Goal: Information Seeking & Learning: Learn about a topic

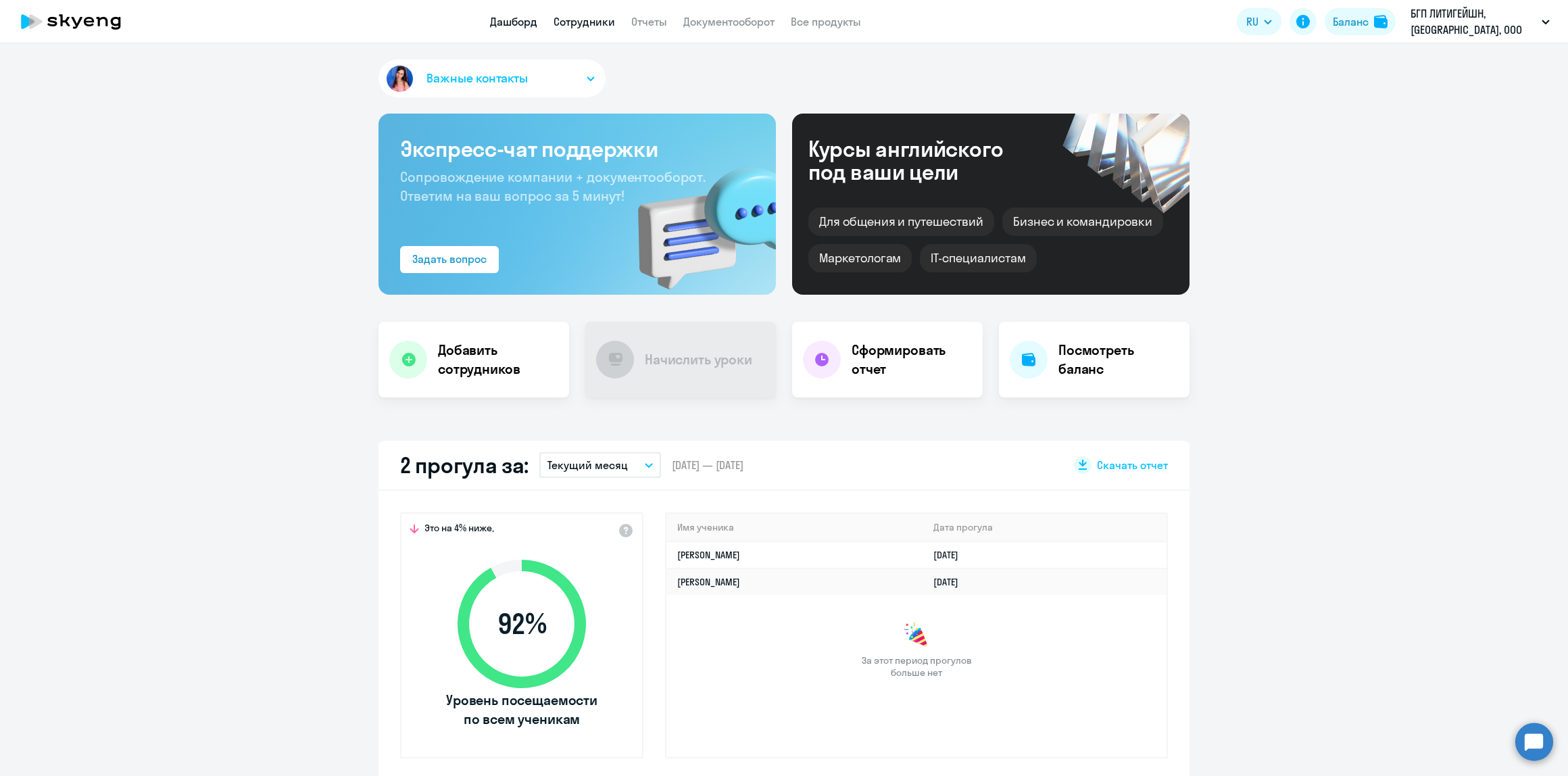
click at [595, 27] on link "Сотрудники" at bounding box center [585, 21] width 62 height 13
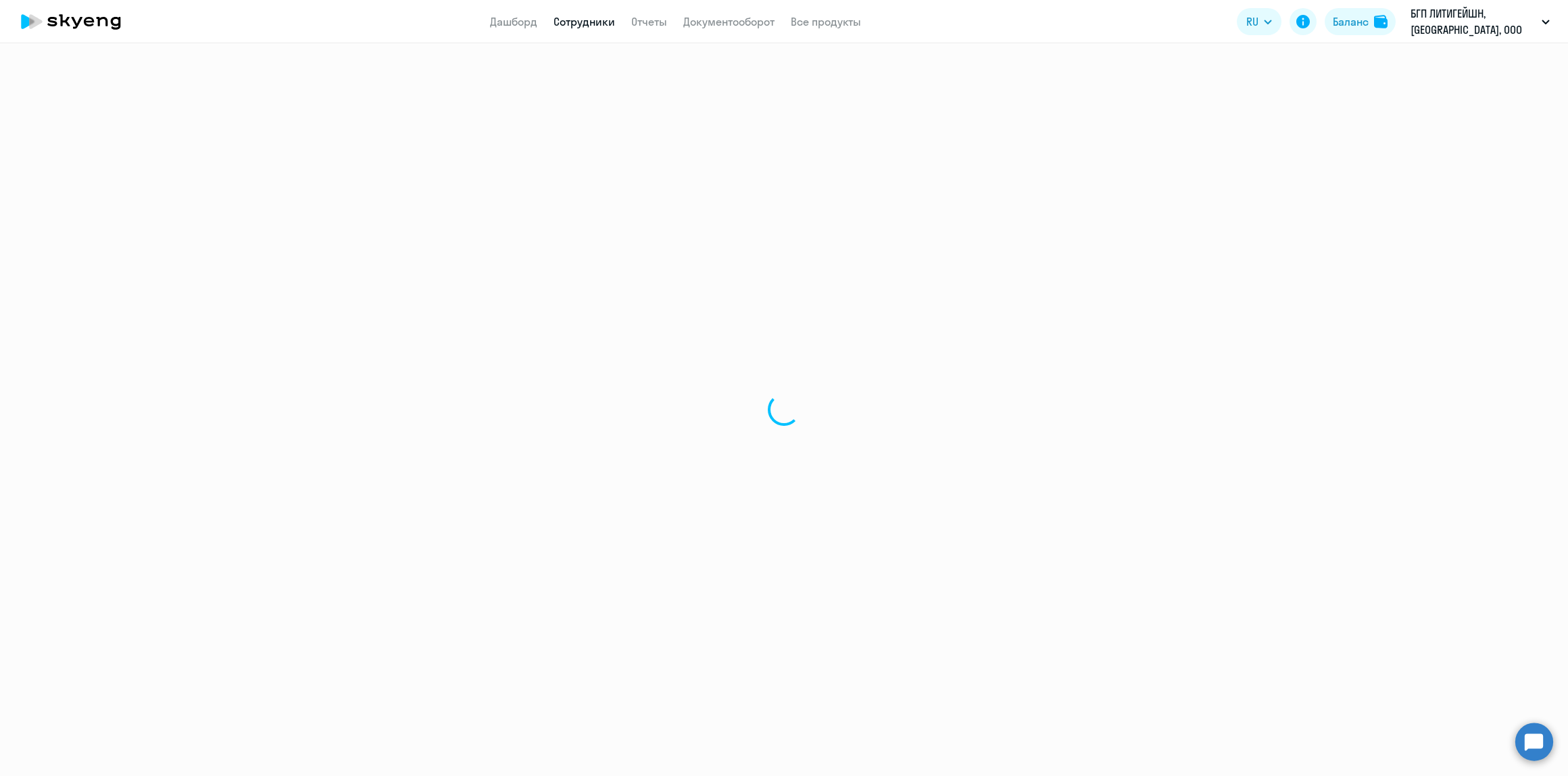
select select "30"
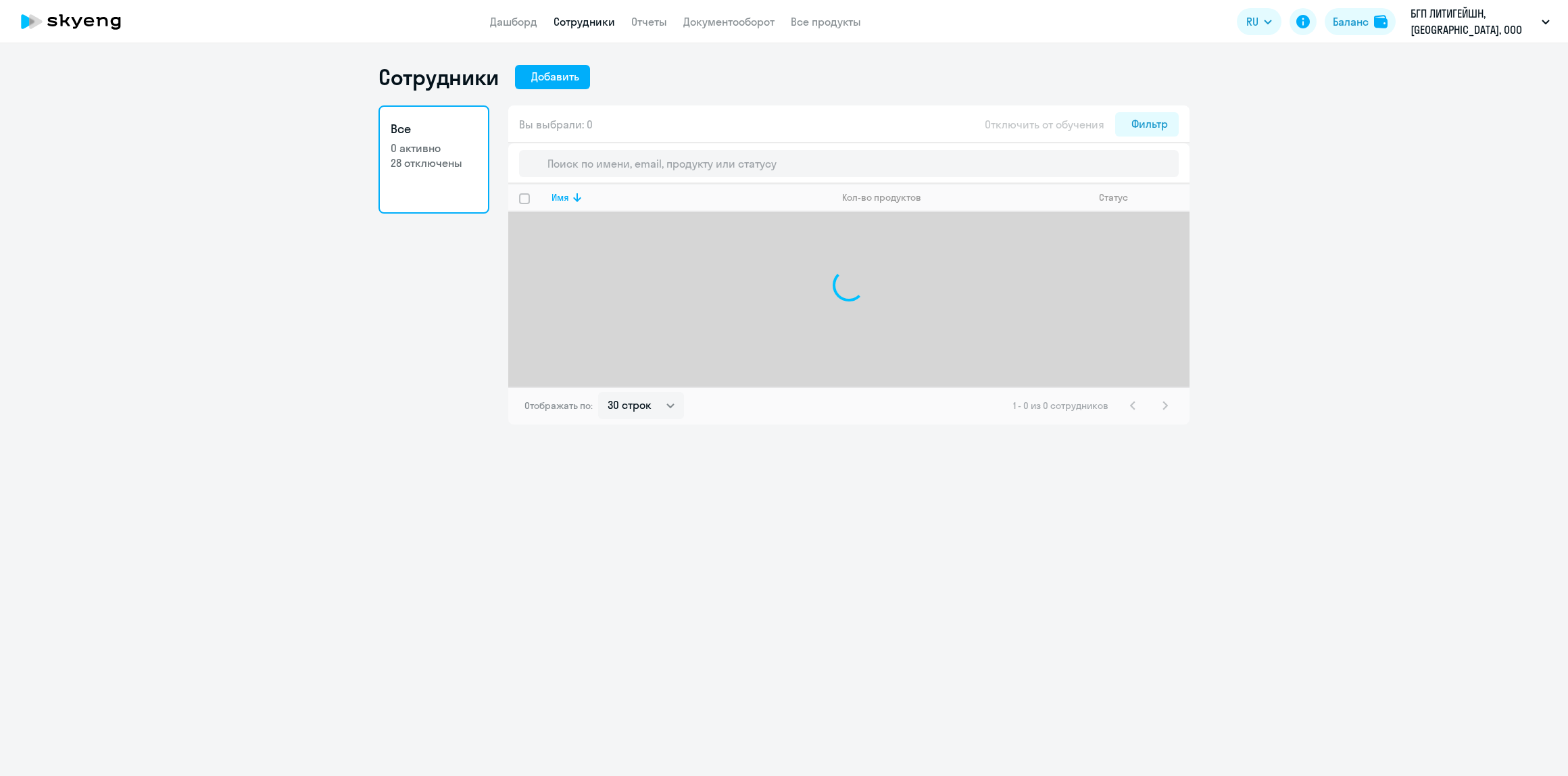
select select "30"
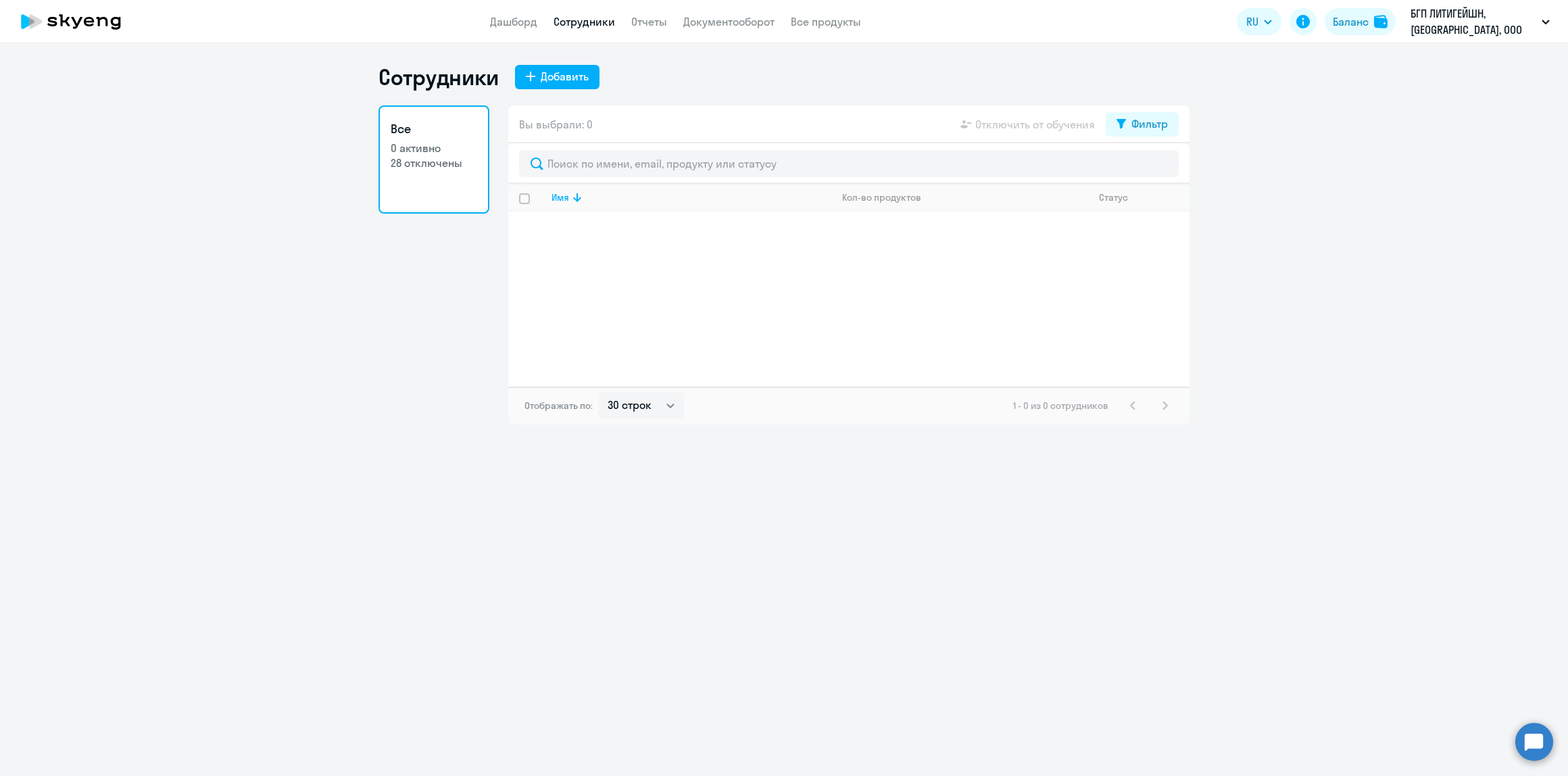
click at [413, 163] on p "28 отключены" at bounding box center [433, 163] width 86 height 15
click at [500, 22] on link "Дашборд" at bounding box center [513, 21] width 47 height 13
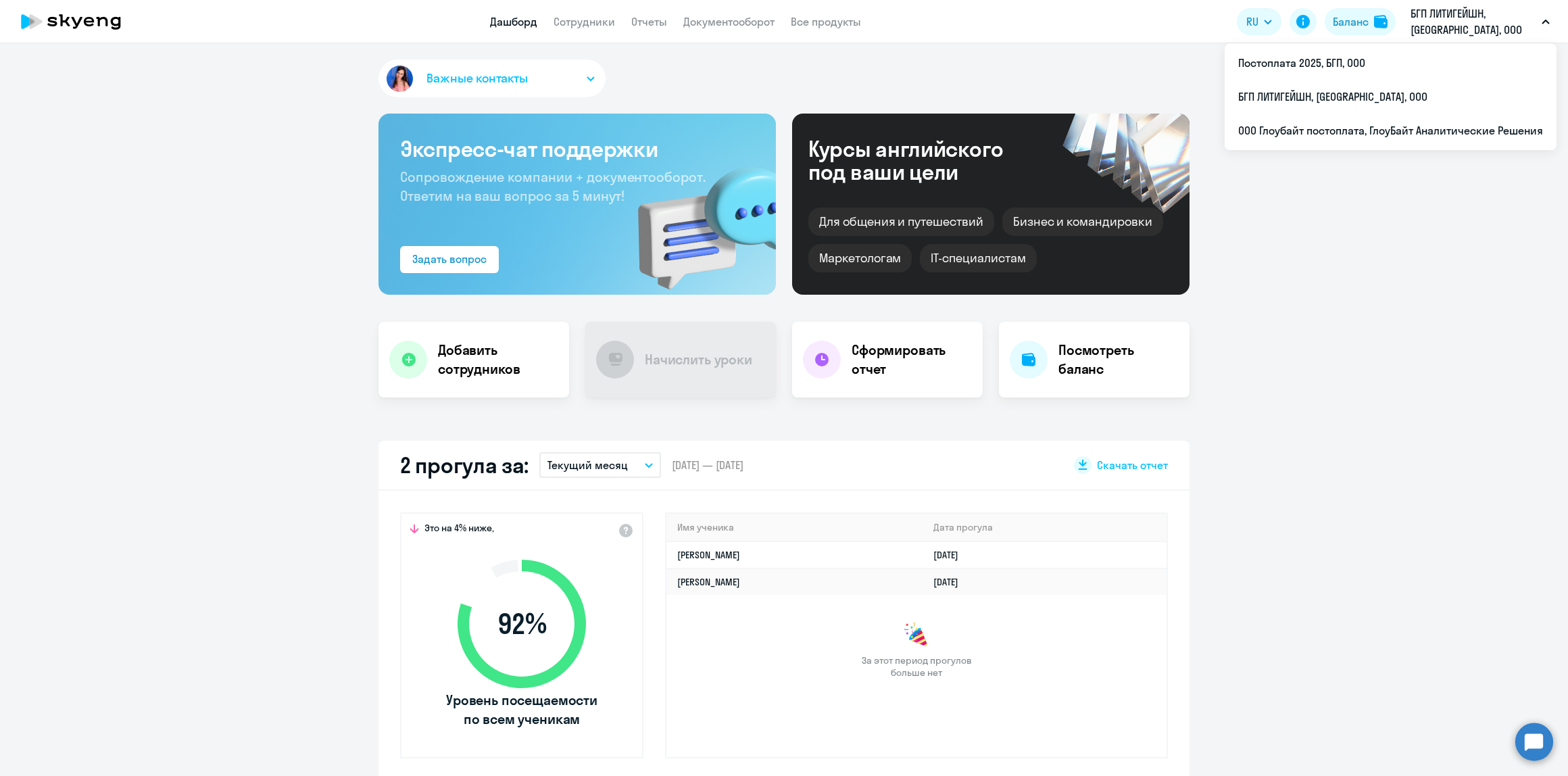
click at [1458, 30] on button "БГП ЛИТИГЕЙШН, [GEOGRAPHIC_DATA], ООО" at bounding box center [1480, 22] width 153 height 32
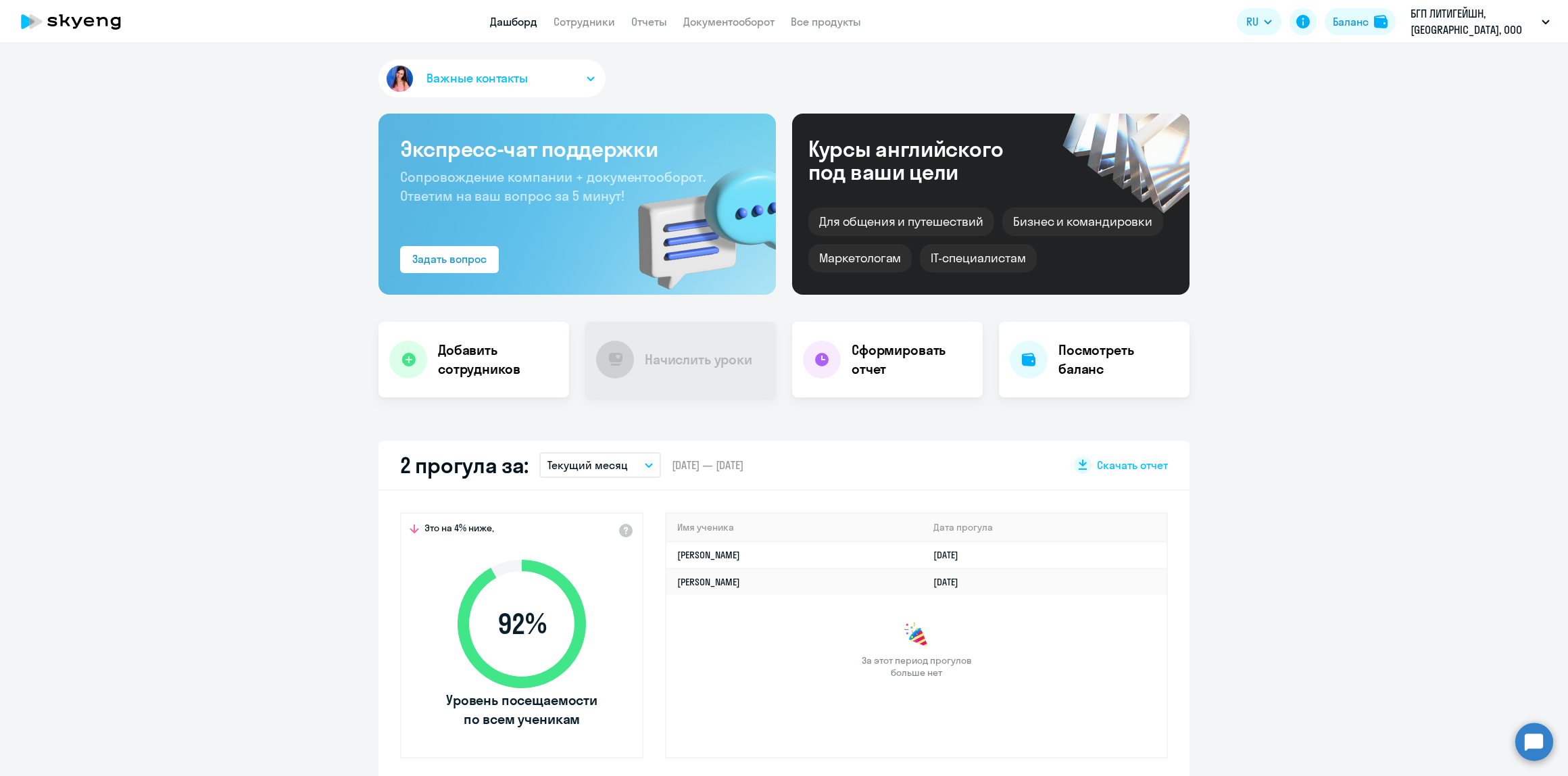
click at [1457, 25] on p "БГП ЛИТИГЕЙШН, [GEOGRAPHIC_DATA], ООО" at bounding box center [1473, 22] width 125 height 32
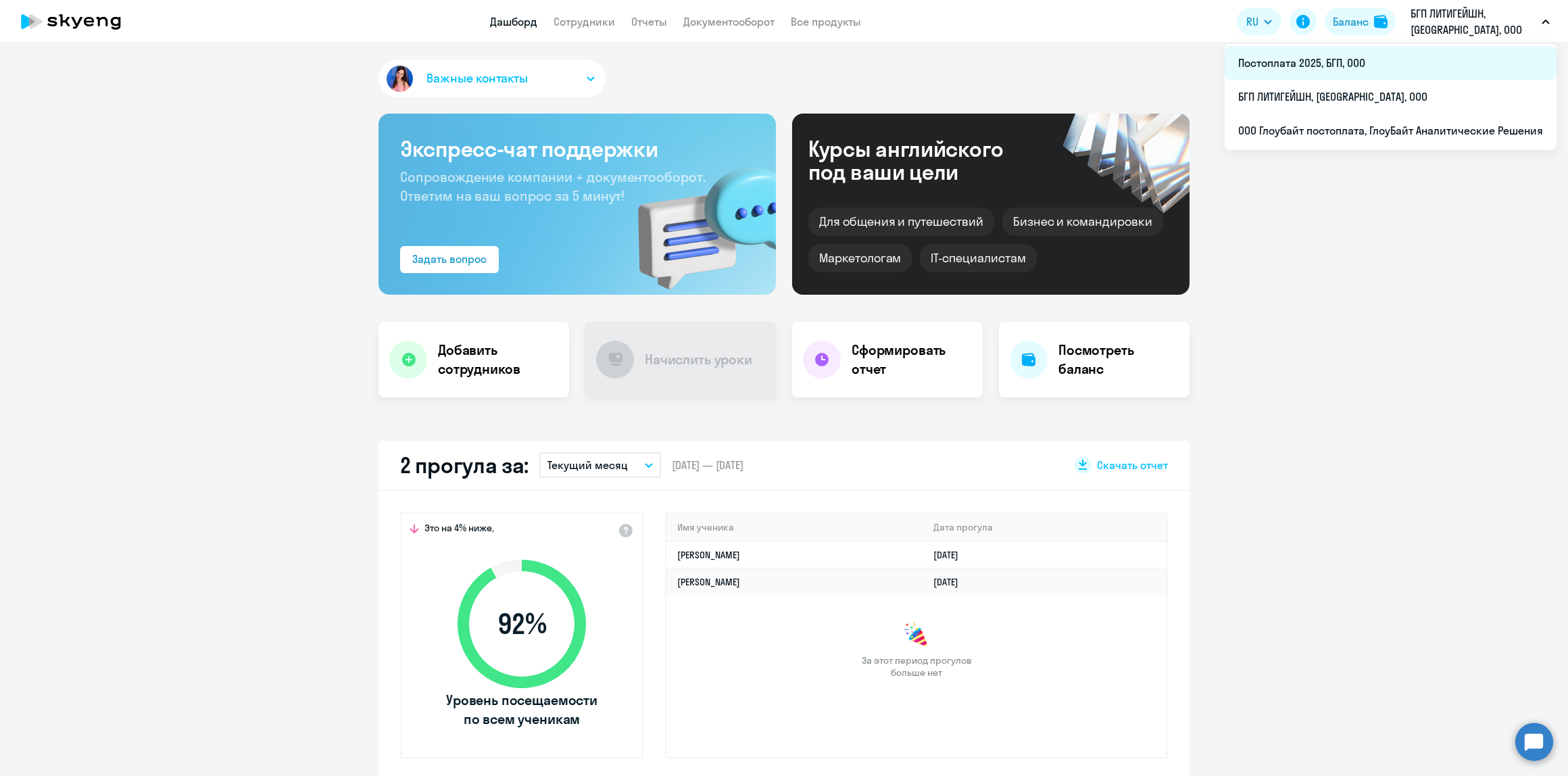
click at [1345, 61] on li "Постоплата 2025, БГП, ООО" at bounding box center [1390, 63] width 332 height 34
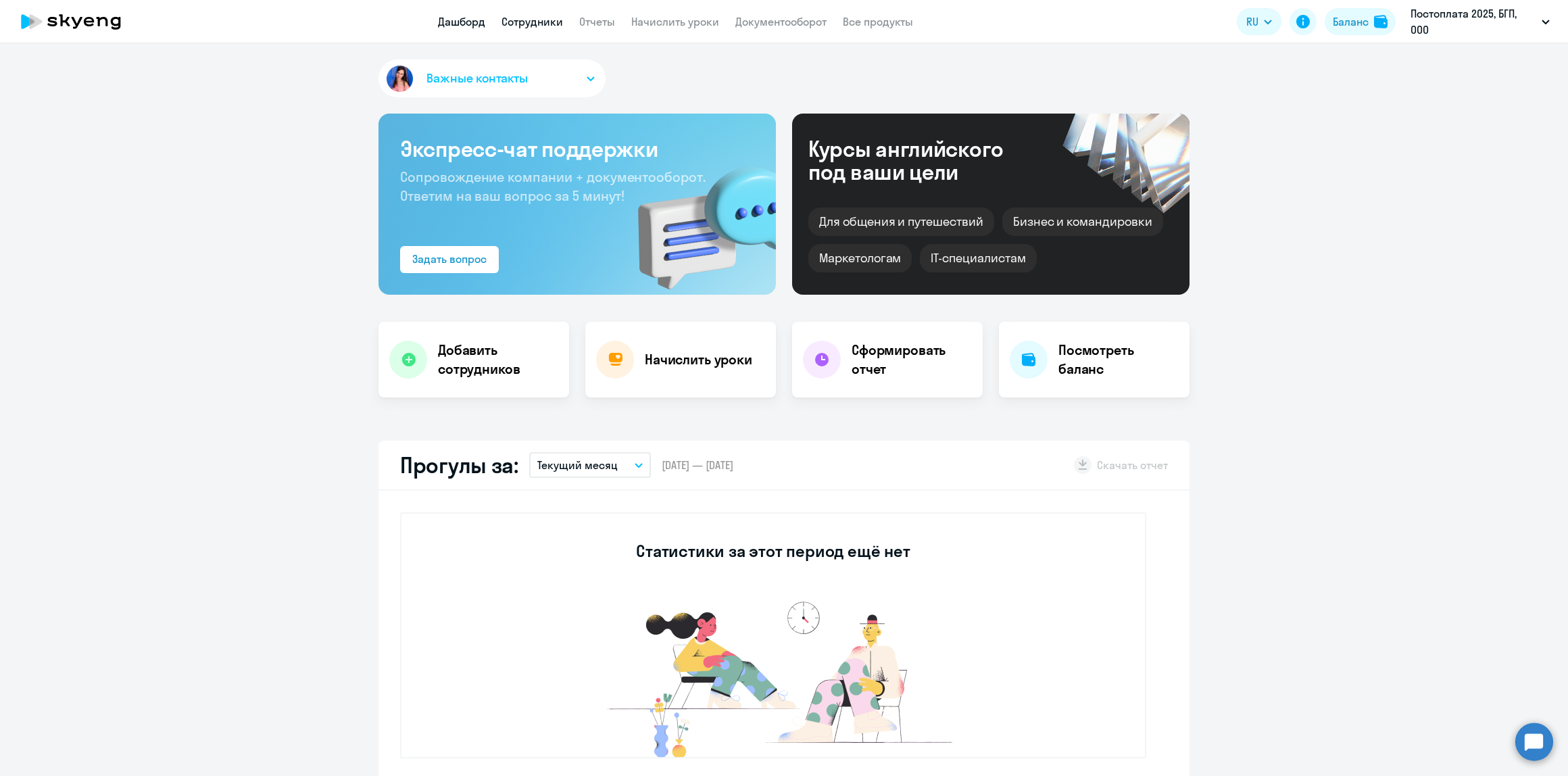
click at [541, 22] on link "Сотрудники" at bounding box center [532, 21] width 62 height 13
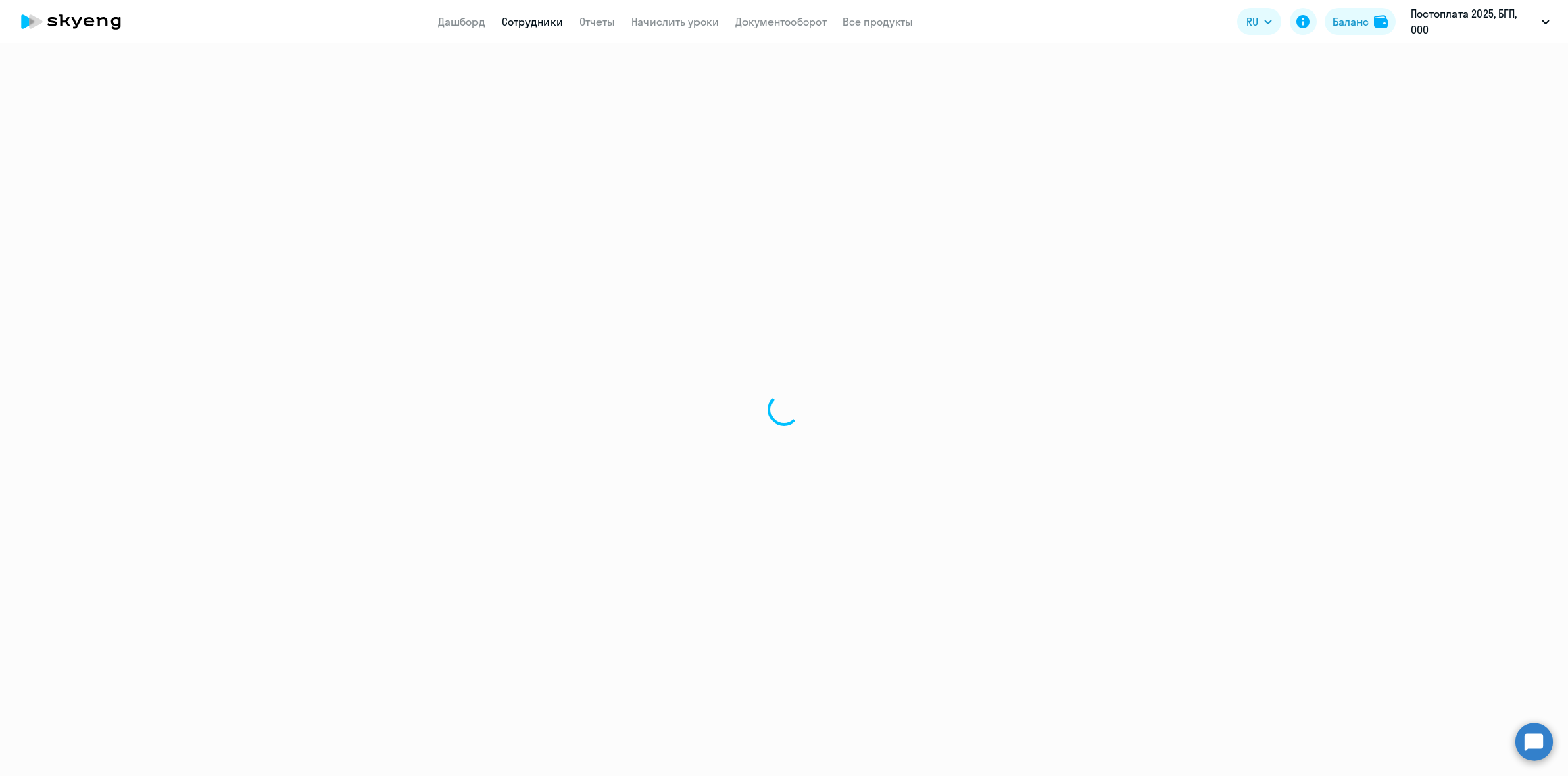
select select "30"
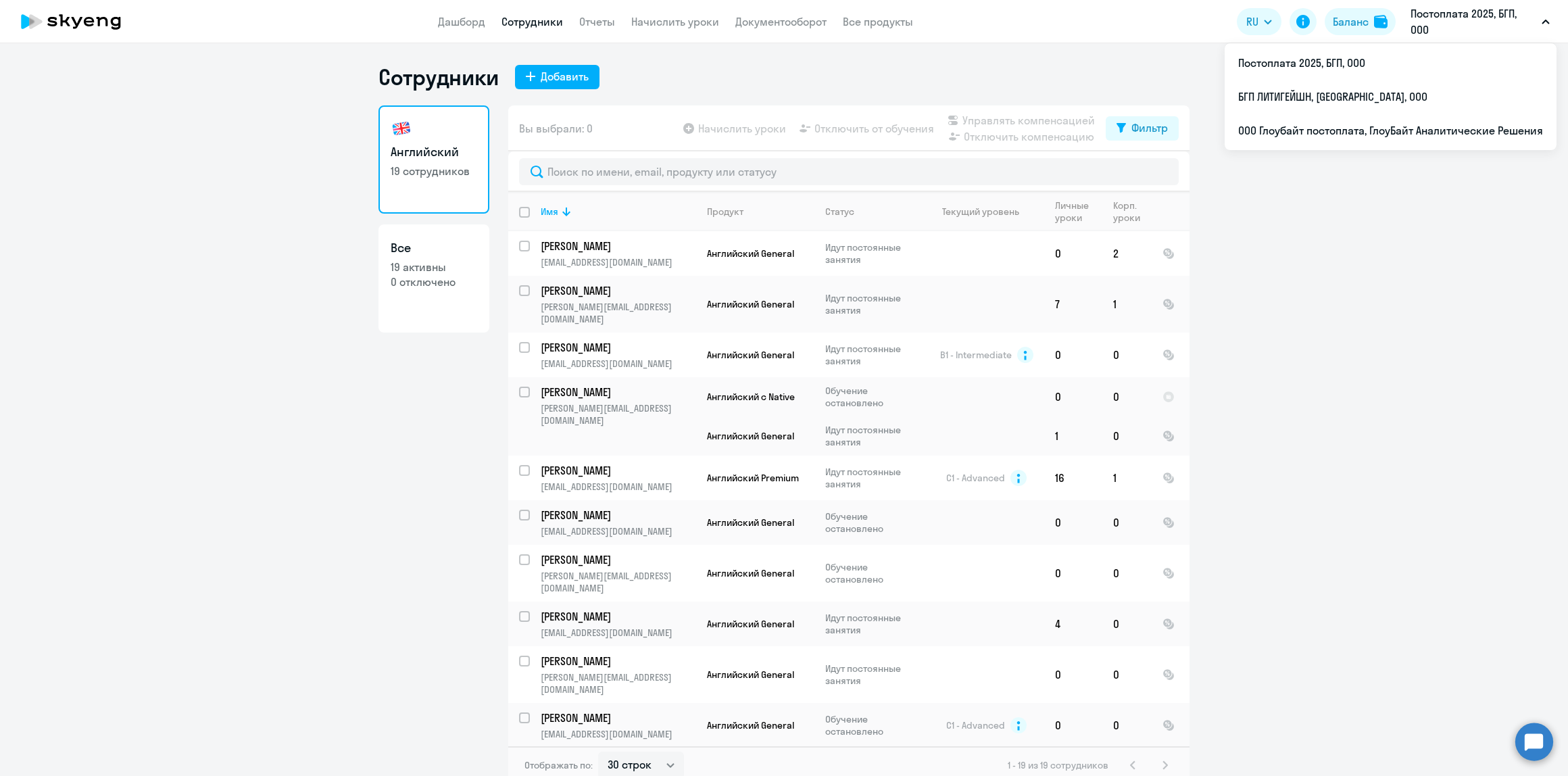
click at [1438, 24] on p "Постоплата 2025, БГП, ООО" at bounding box center [1473, 22] width 125 height 32
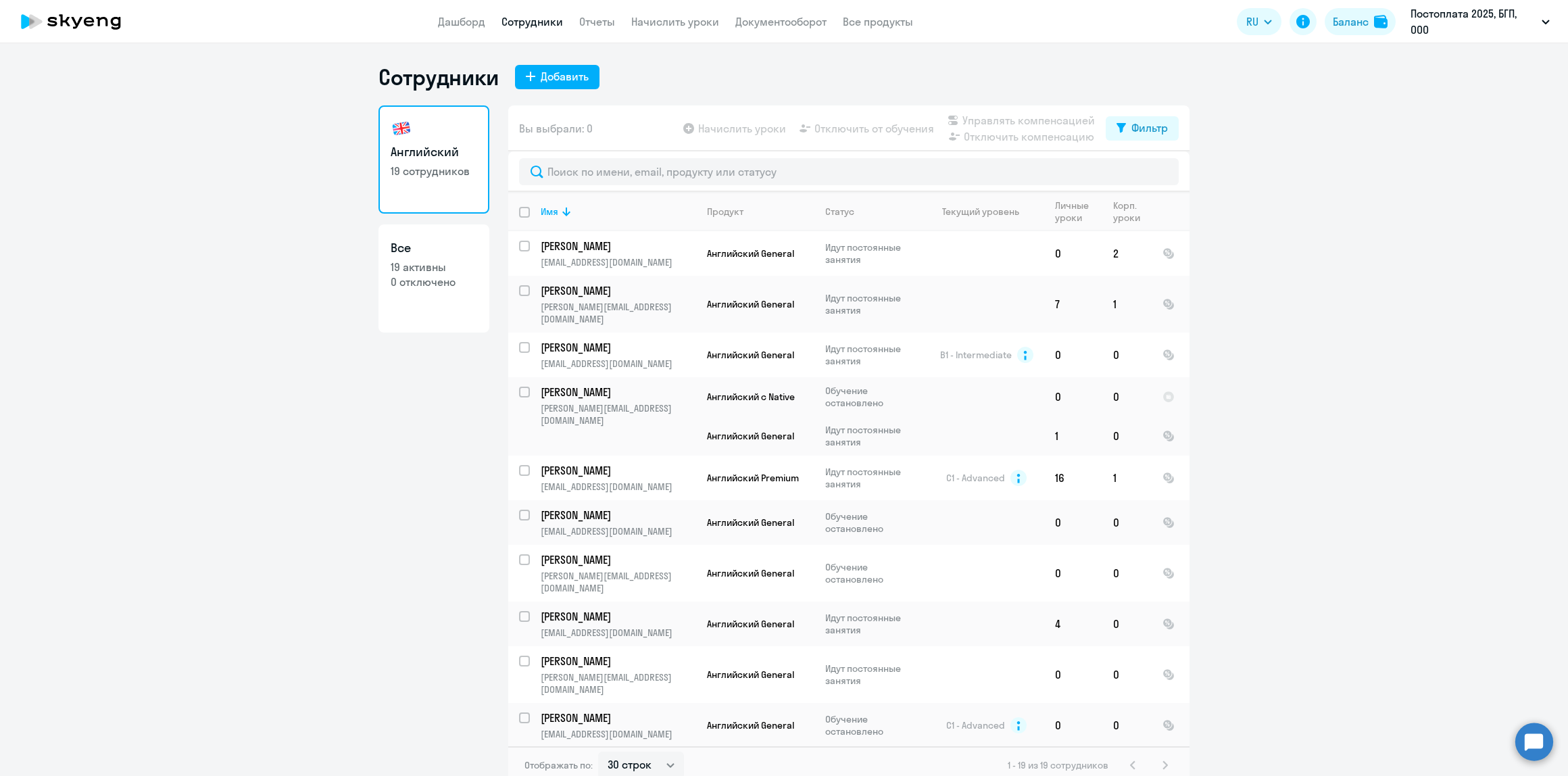
click at [1433, 26] on p "Постоплата 2025, БГП, ООО" at bounding box center [1473, 22] width 125 height 32
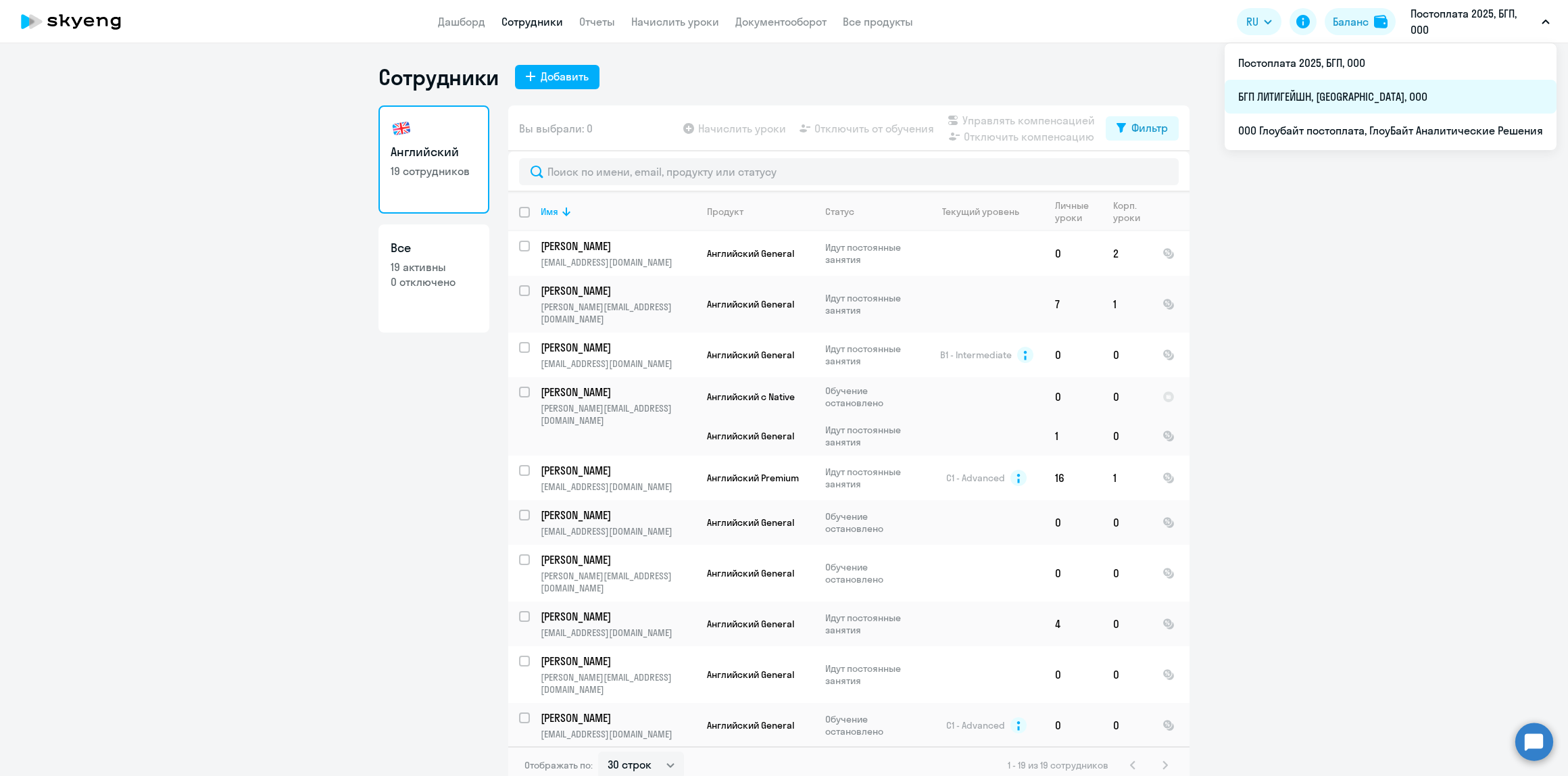
click at [1358, 99] on li "БГП ЛИТИГЕЙШН, [GEOGRAPHIC_DATA], ООО" at bounding box center [1390, 97] width 332 height 34
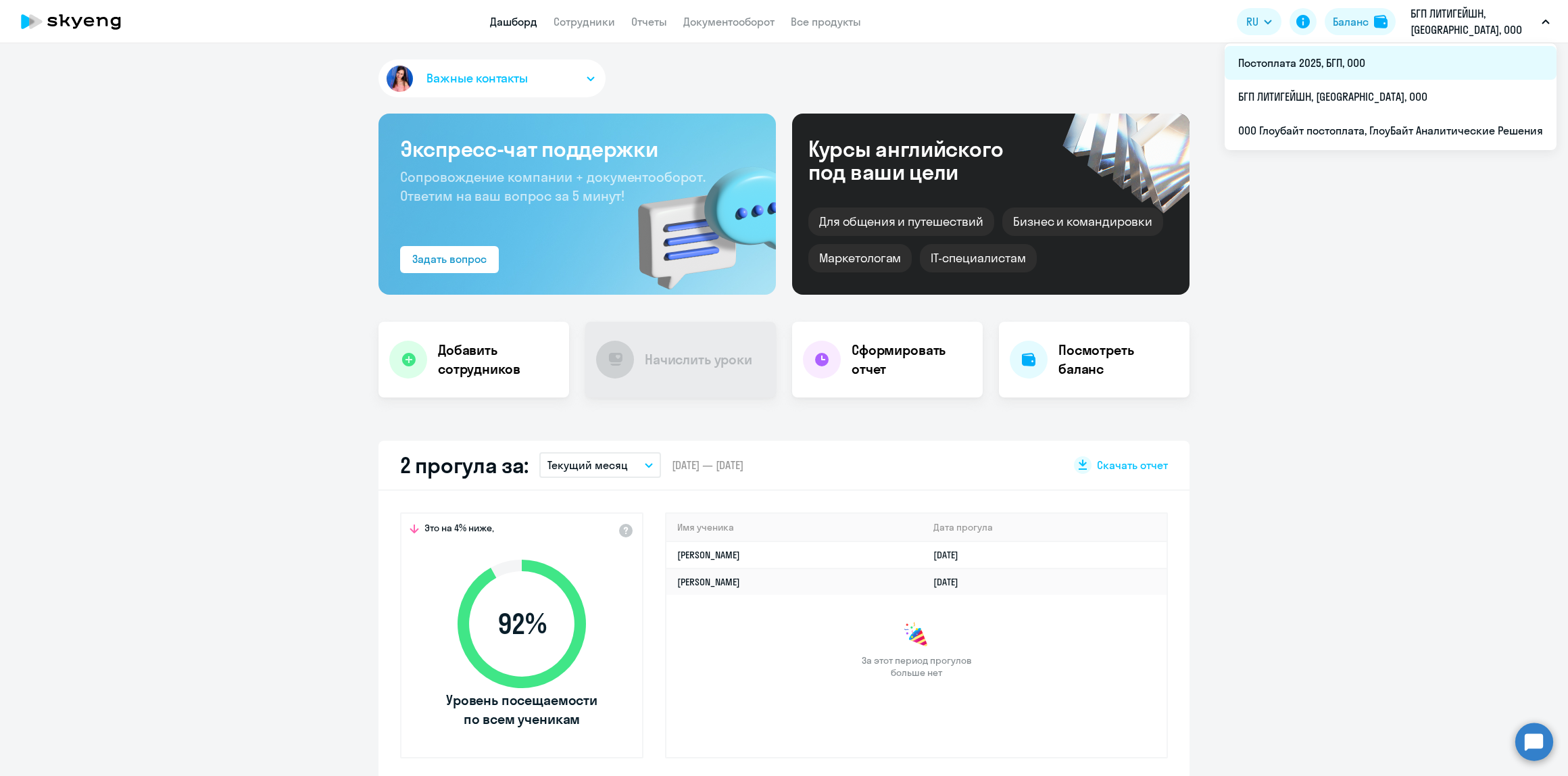
click at [1370, 57] on li "Постоплата 2025, БГП, ООО" at bounding box center [1390, 63] width 332 height 34
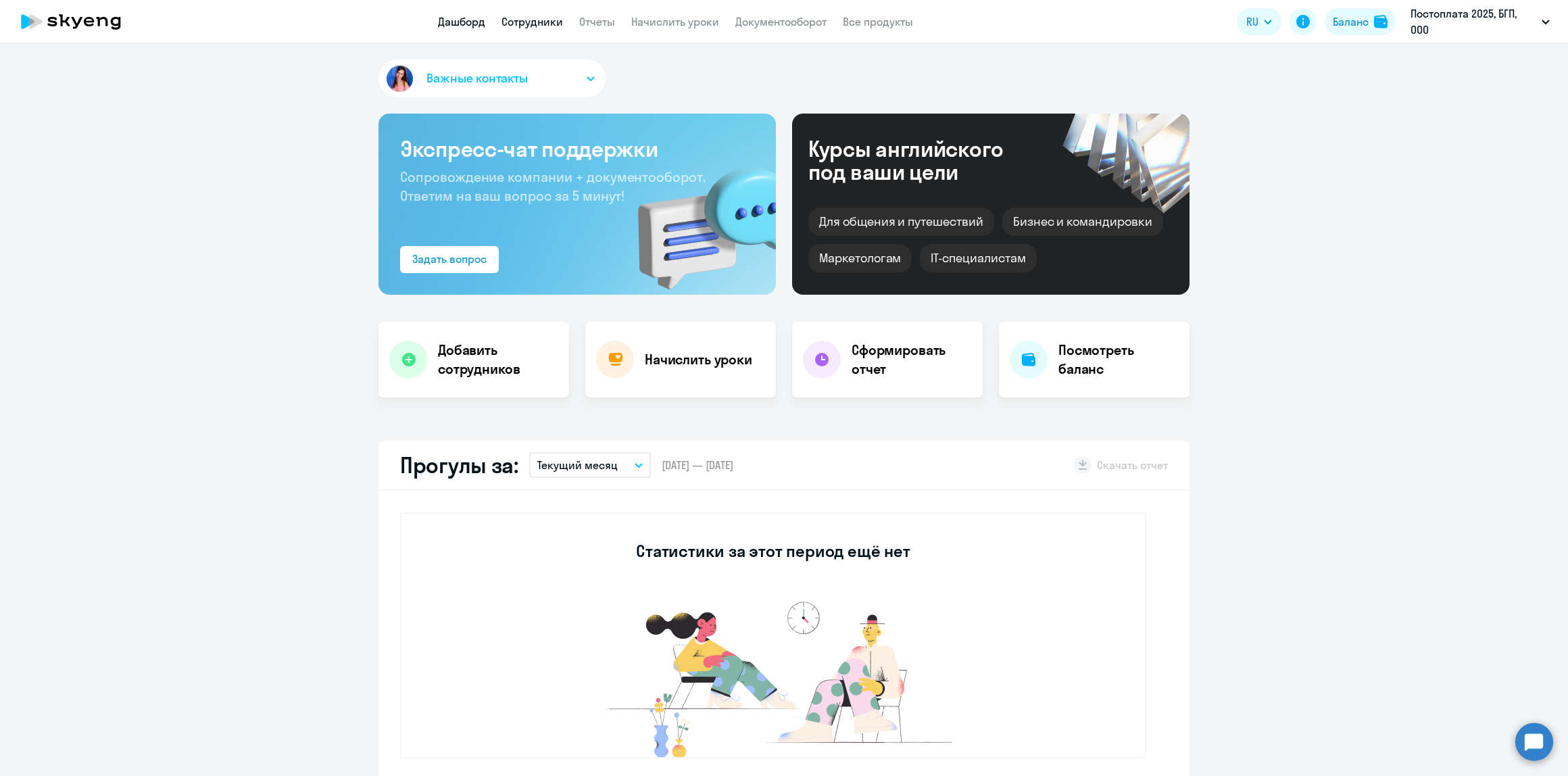
click at [553, 21] on link "Сотрудники" at bounding box center [532, 21] width 62 height 13
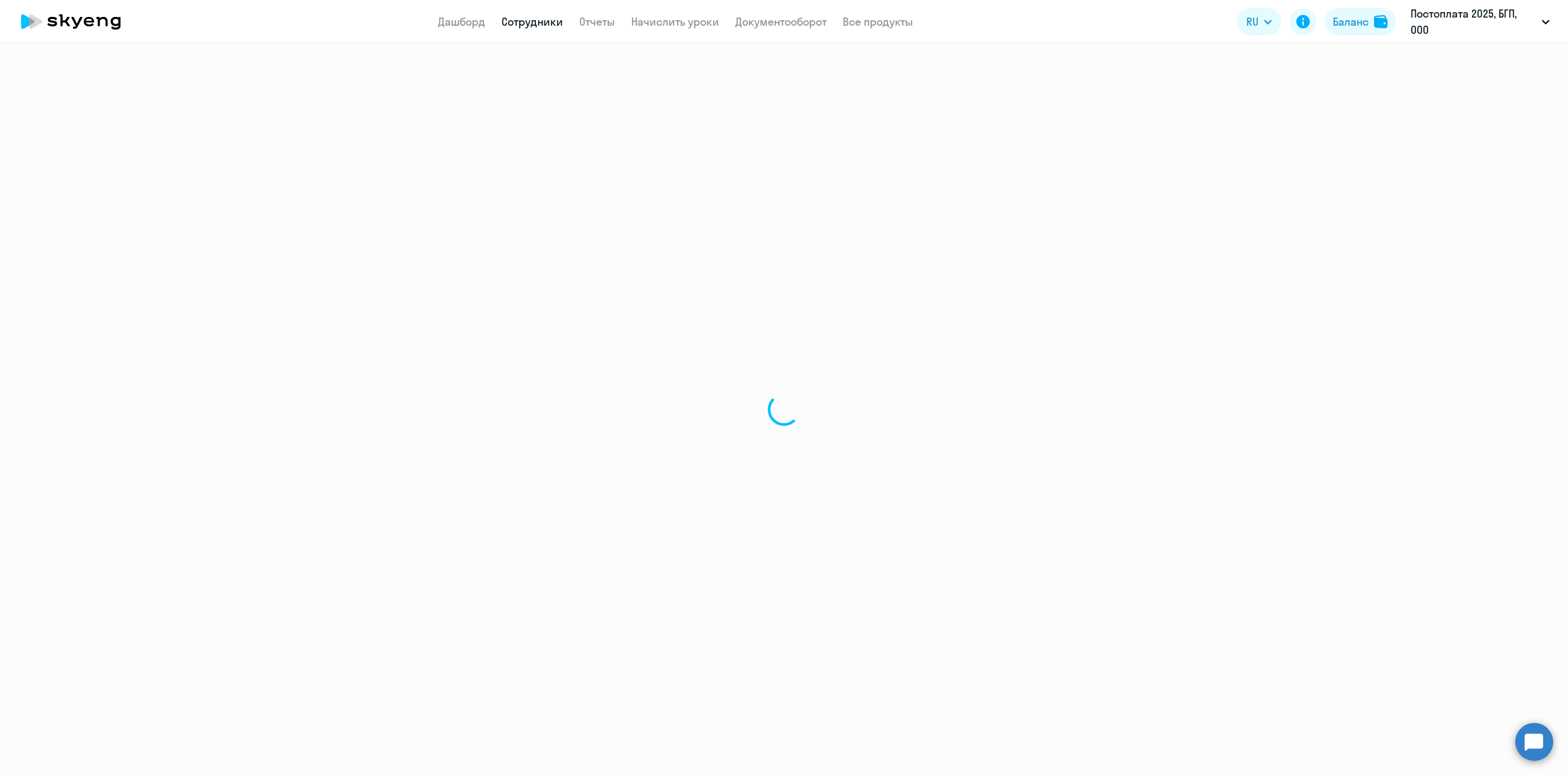
select select "30"
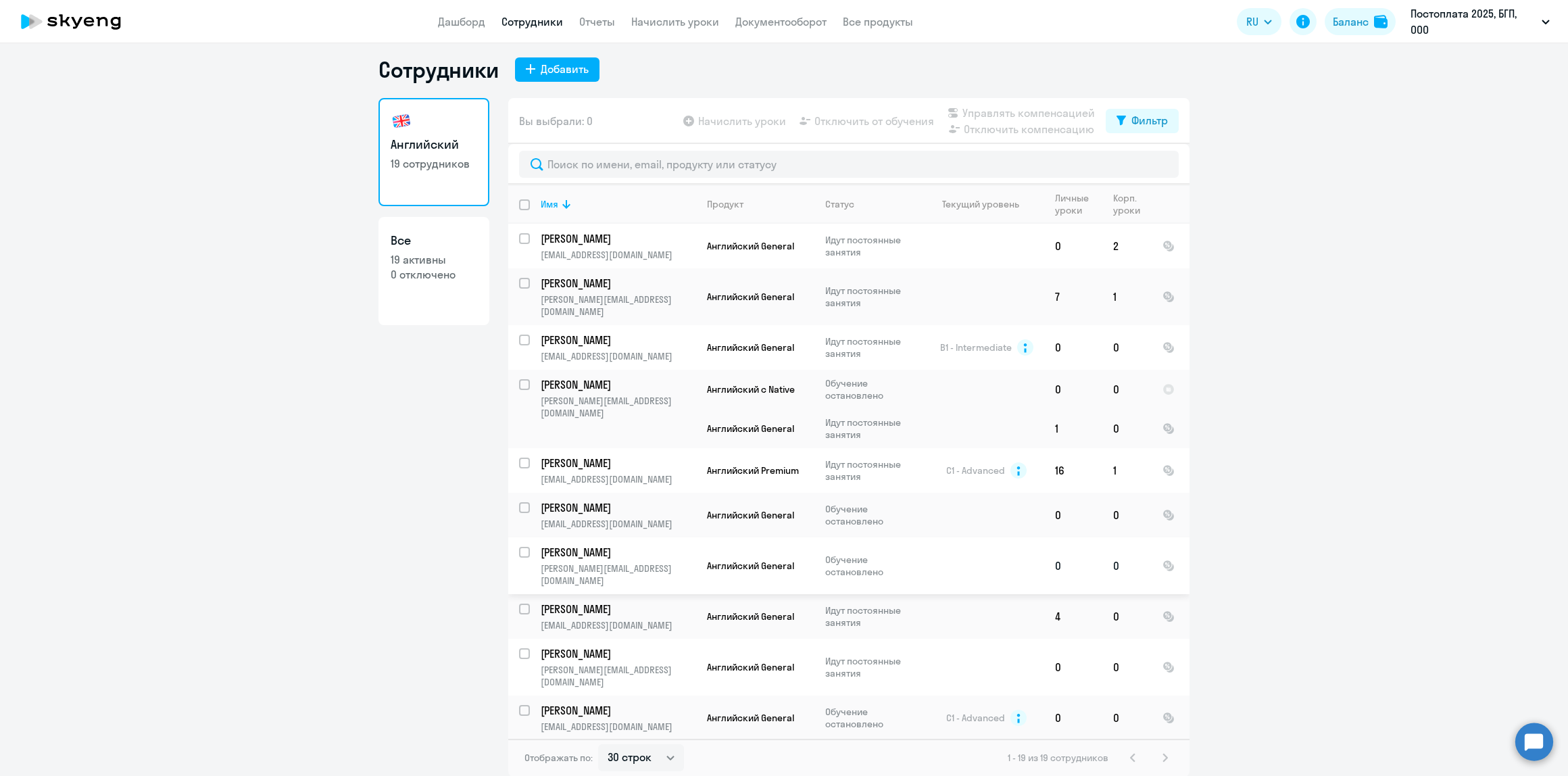
scroll to position [357, 0]
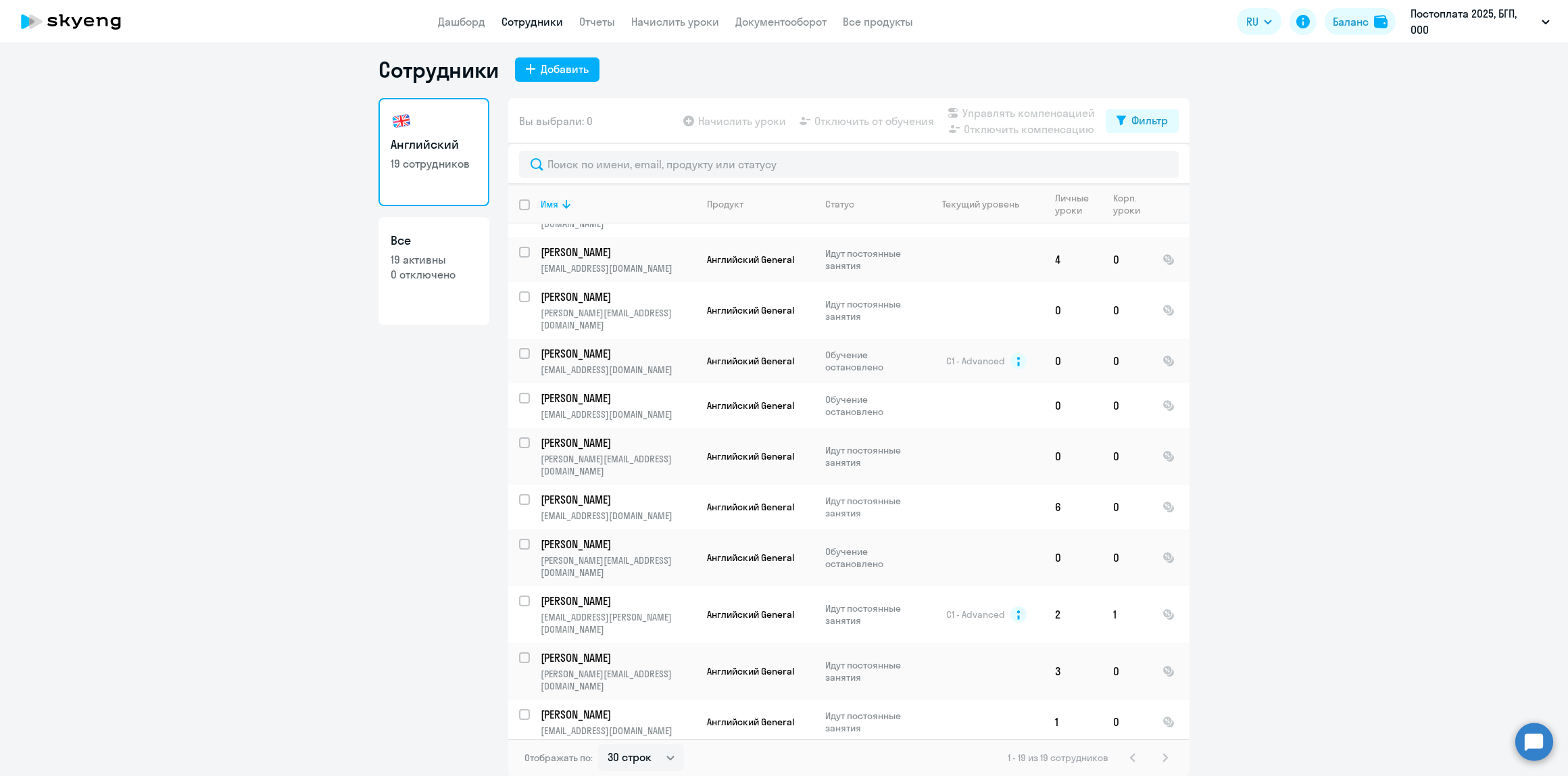
click at [1370, 370] on ng-component "Сотрудники Добавить Английский 19 сотрудников Все 19 активны 0 отключено Вы выб…" at bounding box center [784, 416] width 1568 height 721
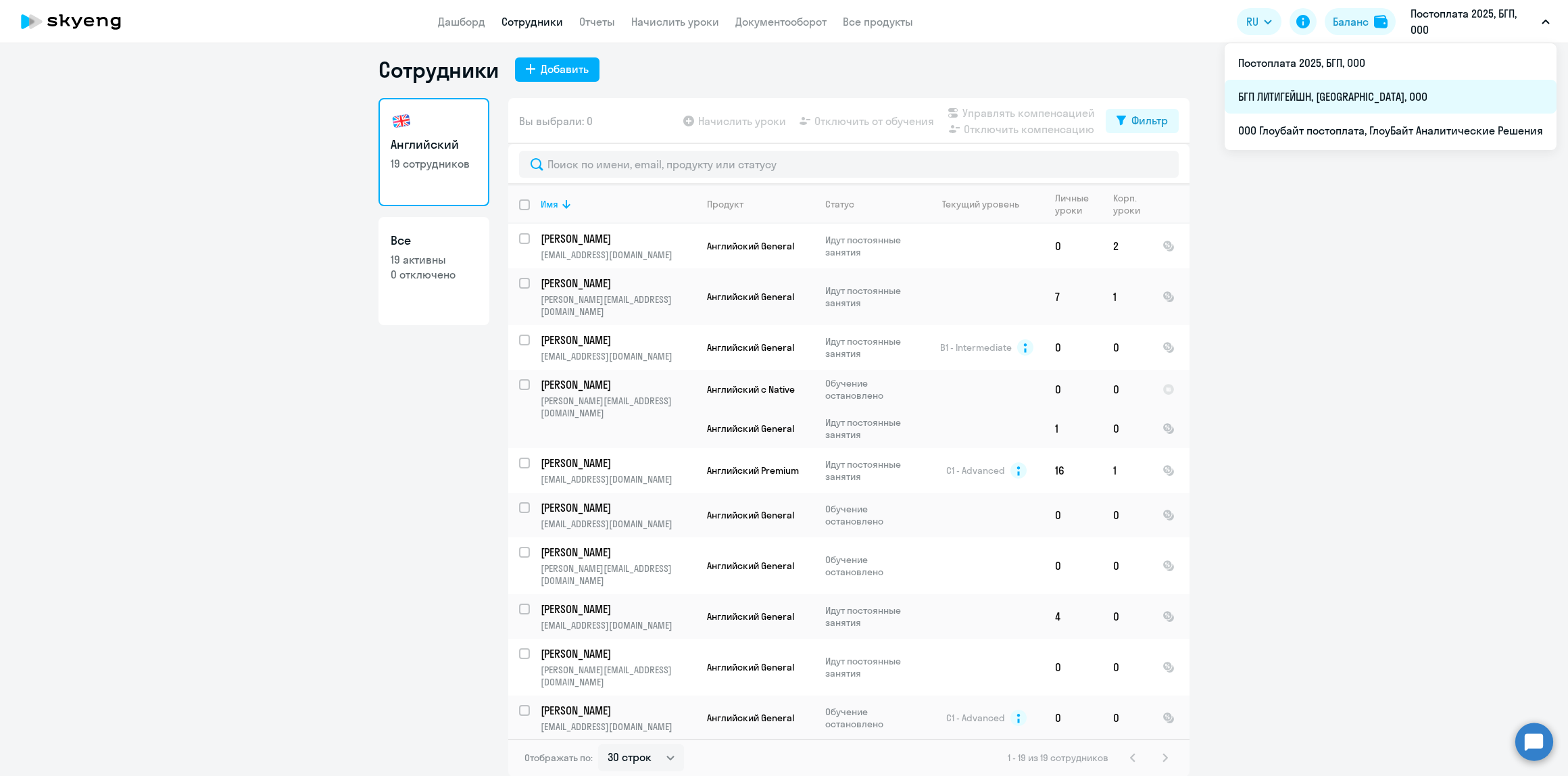
click at [1401, 98] on li "БГП ЛИТИГЕЙШН, [GEOGRAPHIC_DATA], ООО" at bounding box center [1390, 97] width 332 height 34
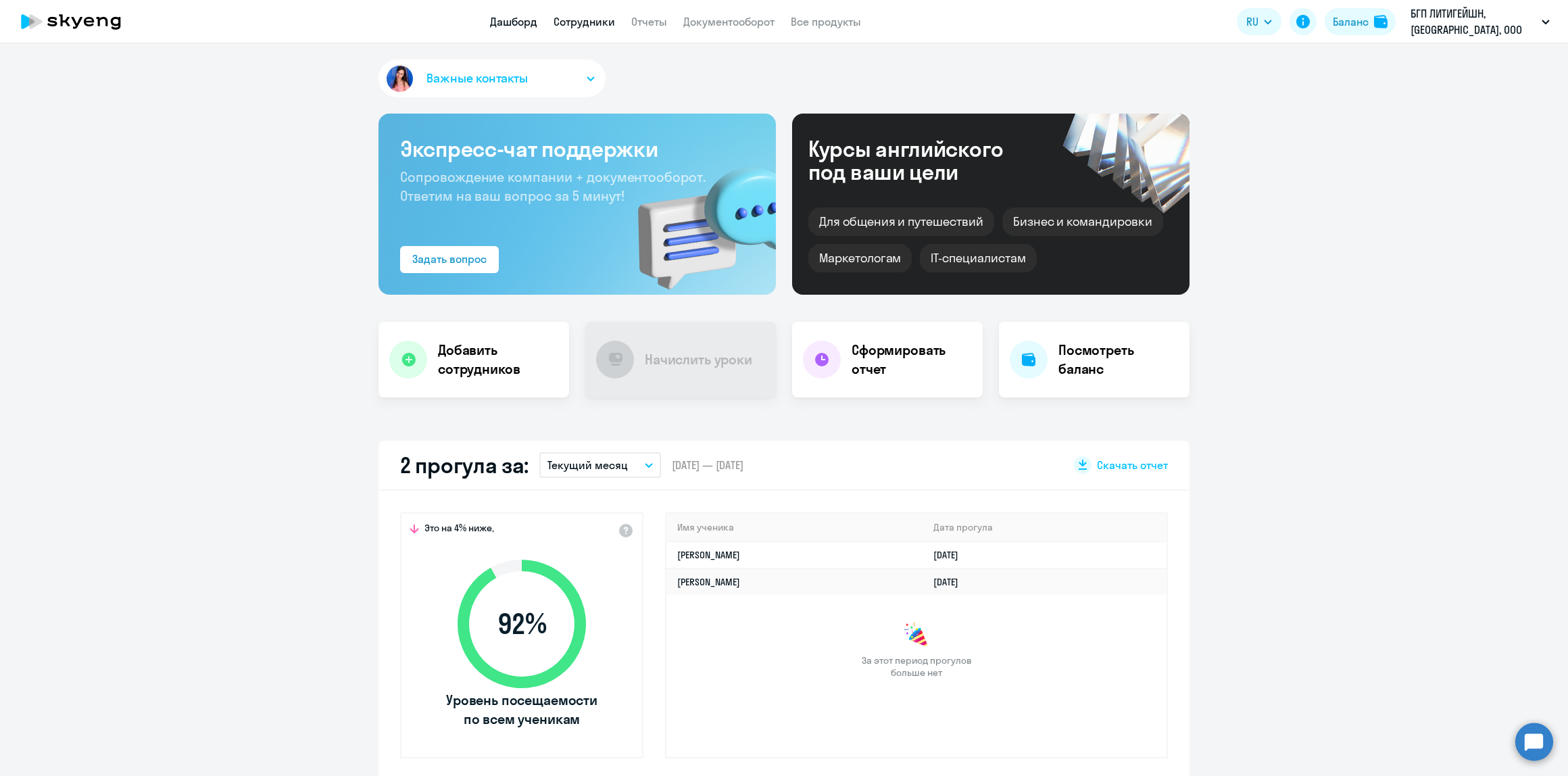
click at [578, 25] on link "Сотрудники" at bounding box center [585, 21] width 62 height 13
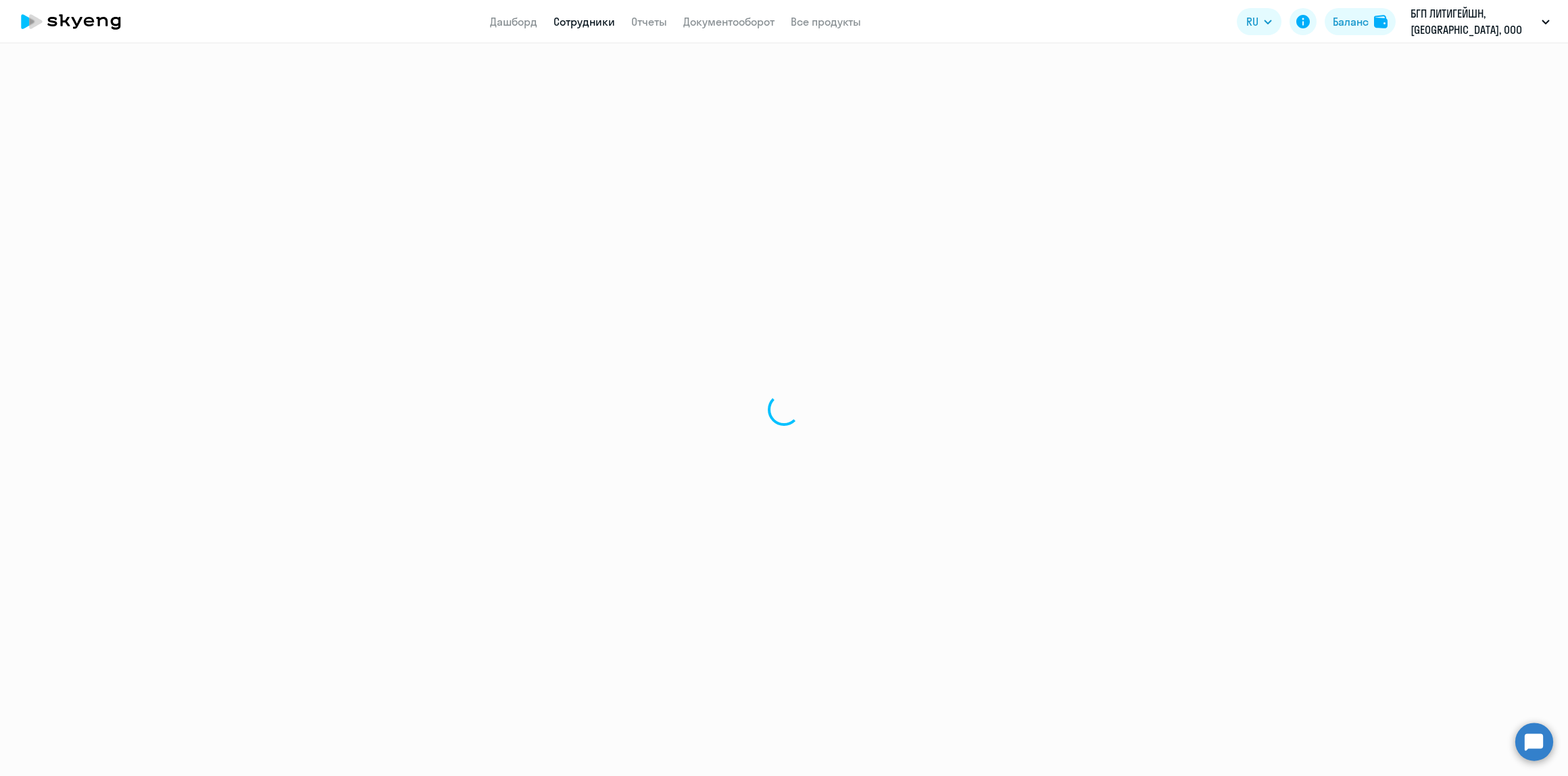
select select "30"
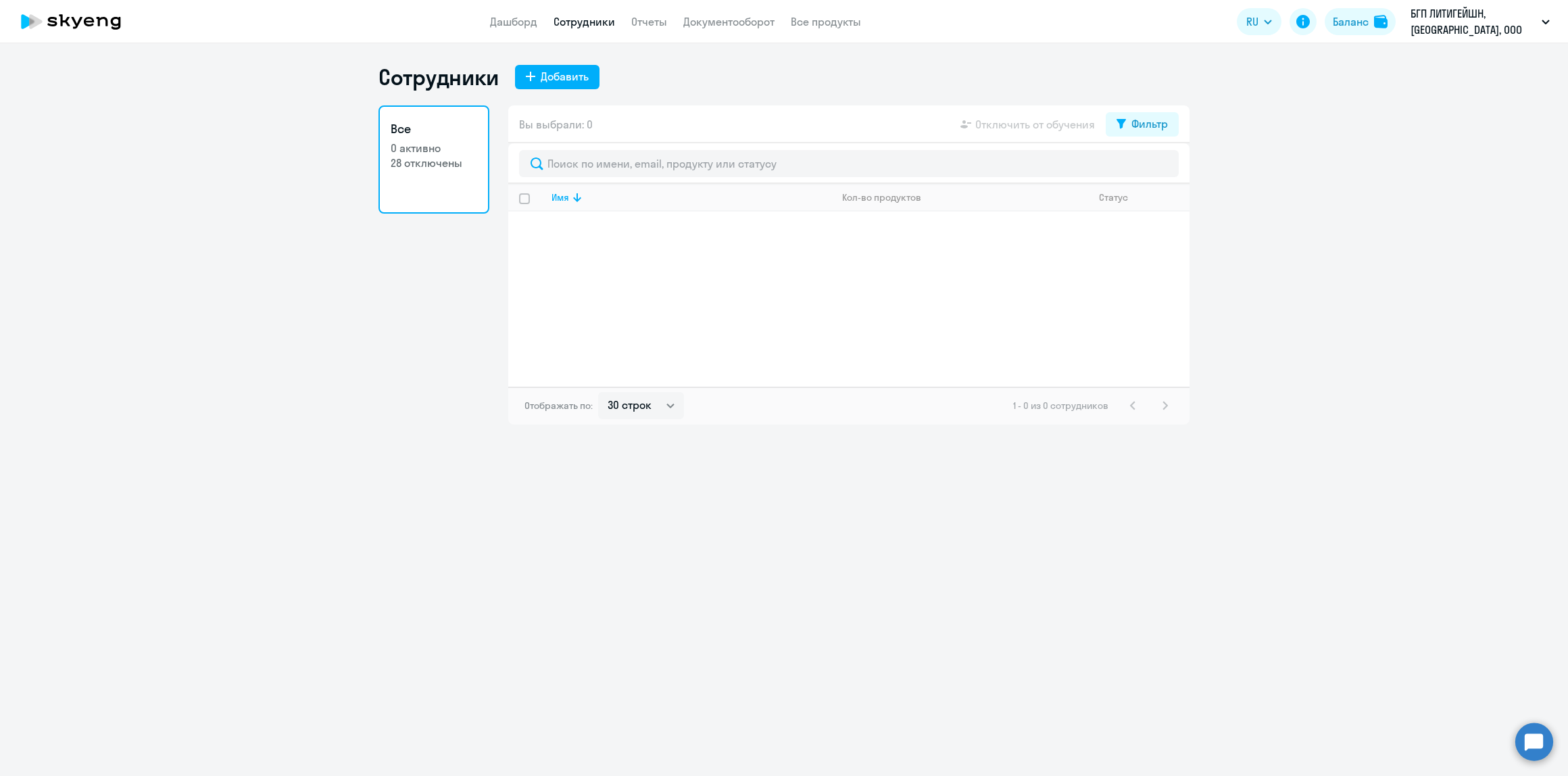
click at [491, 28] on app-header "Дашборд Сотрудники Отчеты Документооборот Все продукты Дашборд Сотрудники Отчет…" at bounding box center [784, 22] width 1568 height 43
click at [517, 25] on link "Дашборд" at bounding box center [513, 21] width 47 height 13
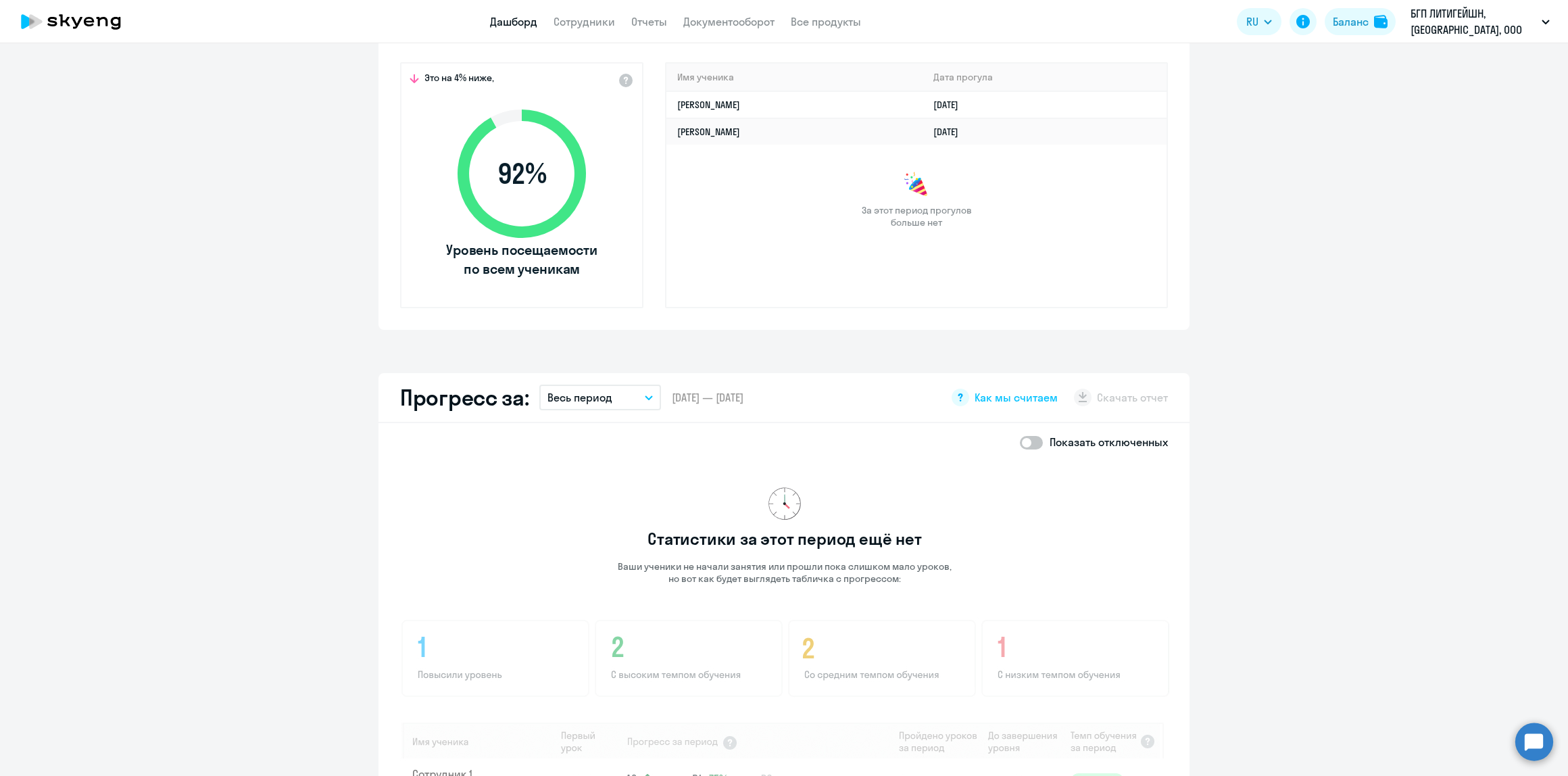
scroll to position [721, 0]
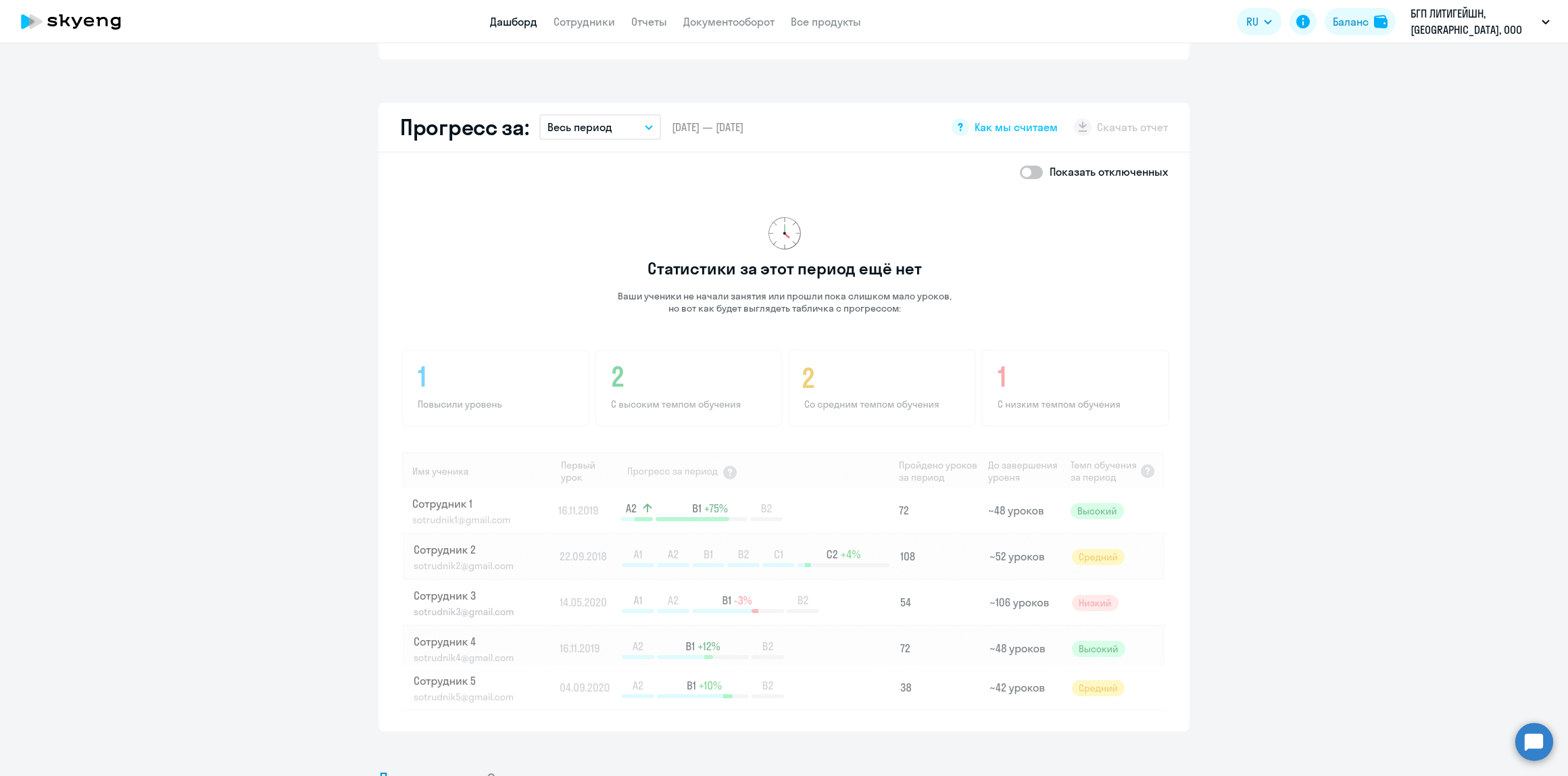
click at [379, 444] on div "Показать отключенных Статистики за этот период ещё нет Ваши ученики не начали з…" at bounding box center [784, 442] width 811 height 578
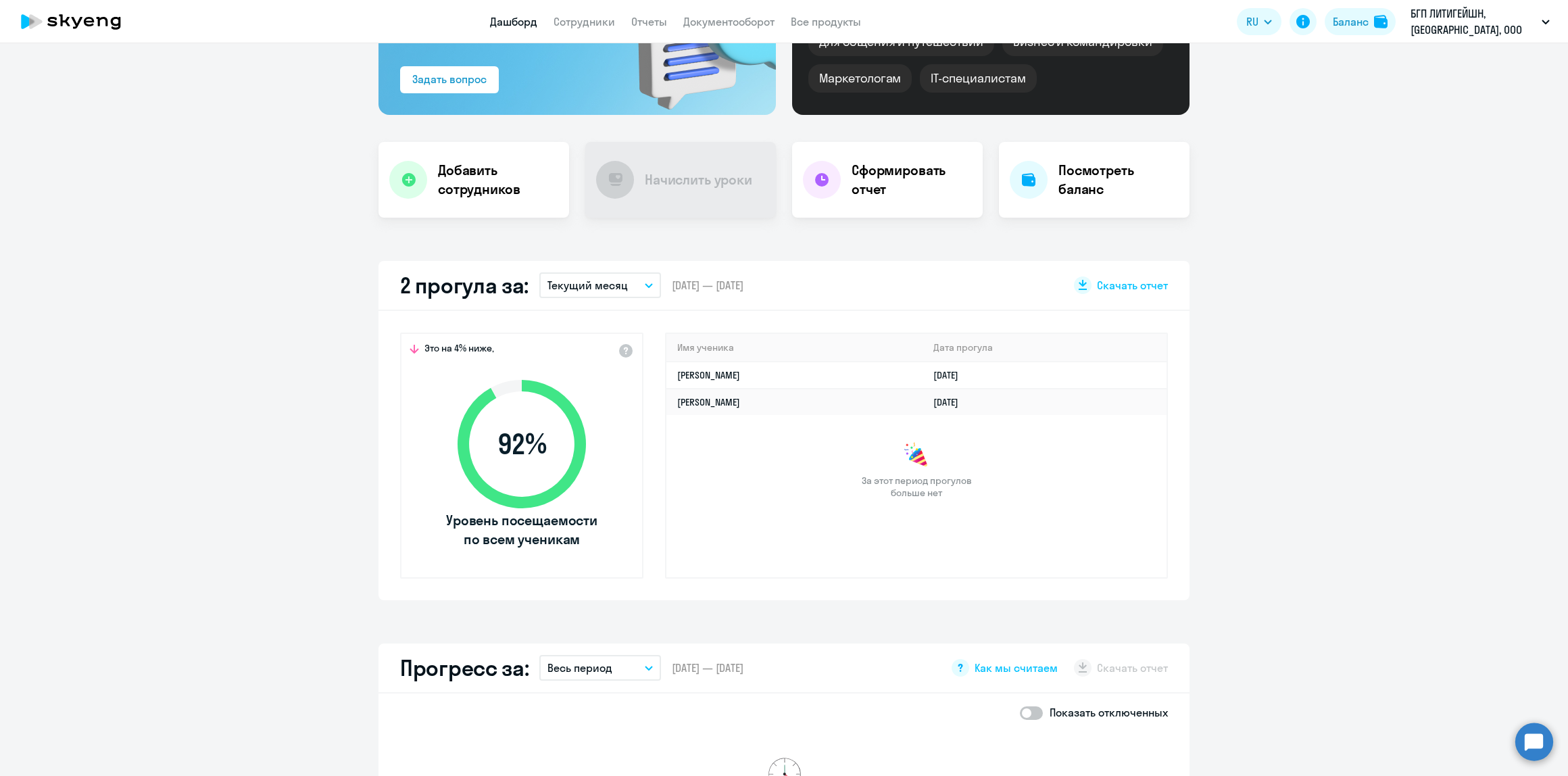
scroll to position [0, 0]
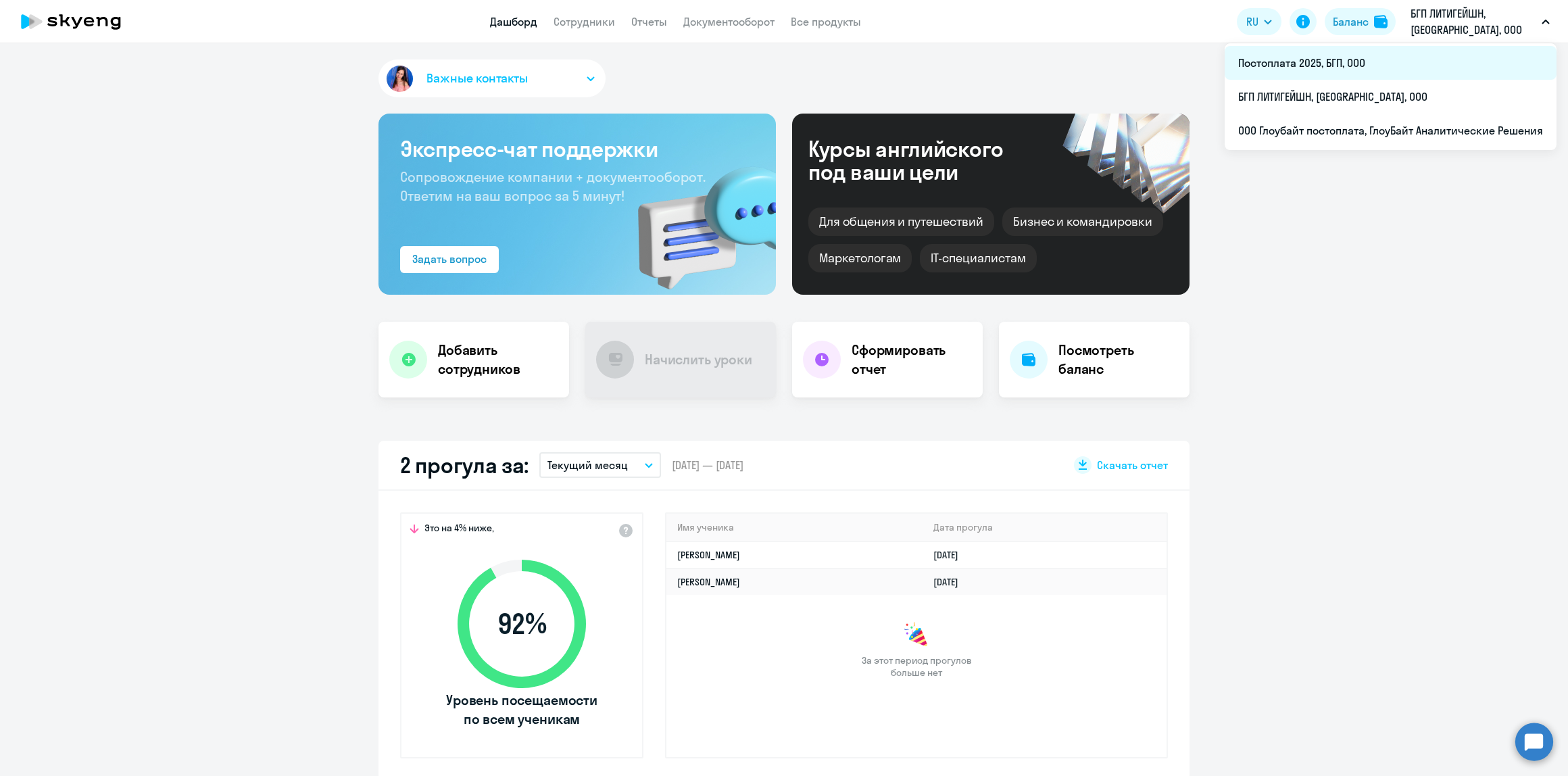
click at [1451, 59] on li "Постоплата 2025, БГП, ООО" at bounding box center [1390, 63] width 332 height 34
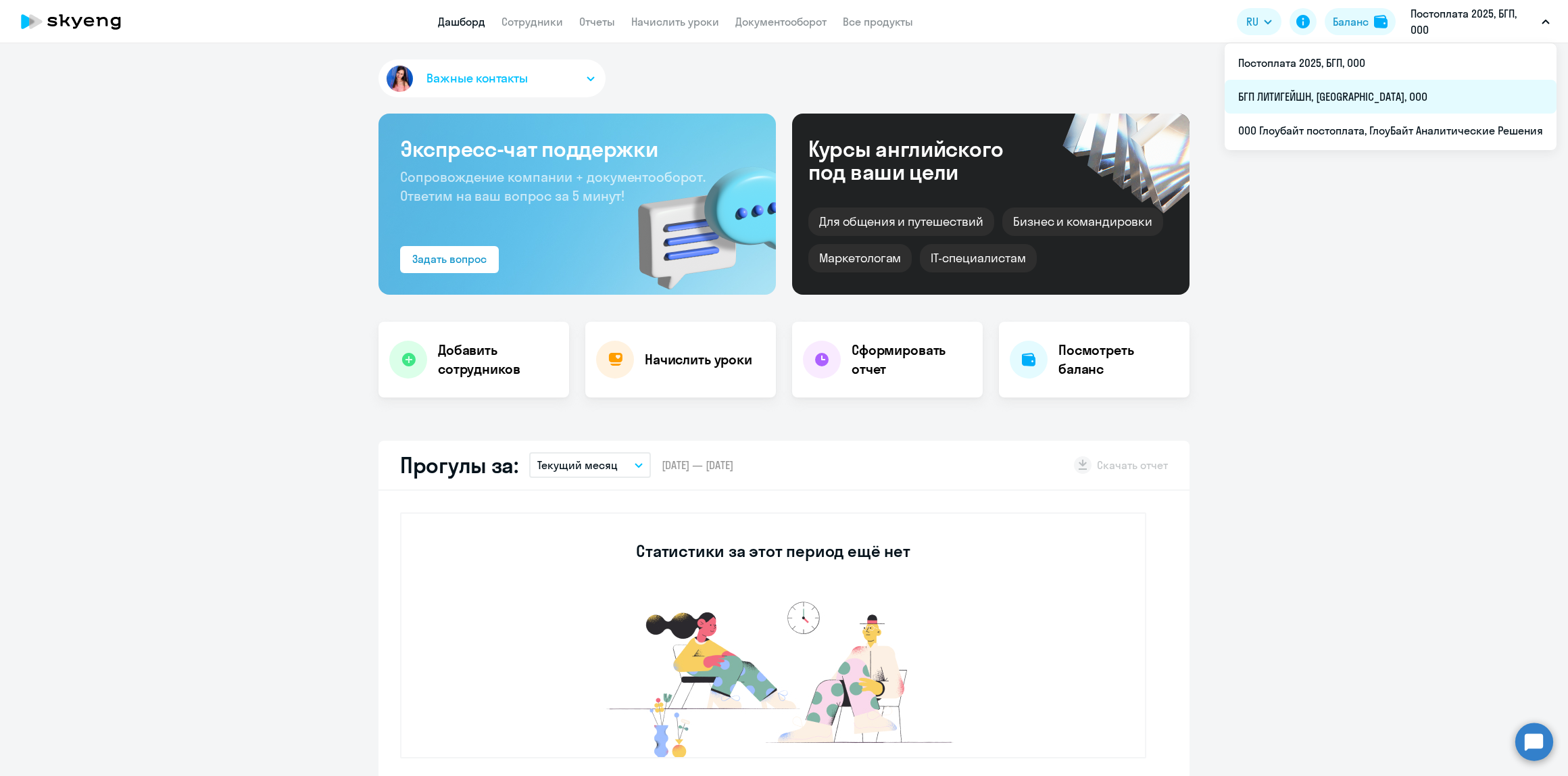
click at [1431, 86] on li "БГП ЛИТИГЕЙШН, [GEOGRAPHIC_DATA], ООО" at bounding box center [1390, 97] width 332 height 34
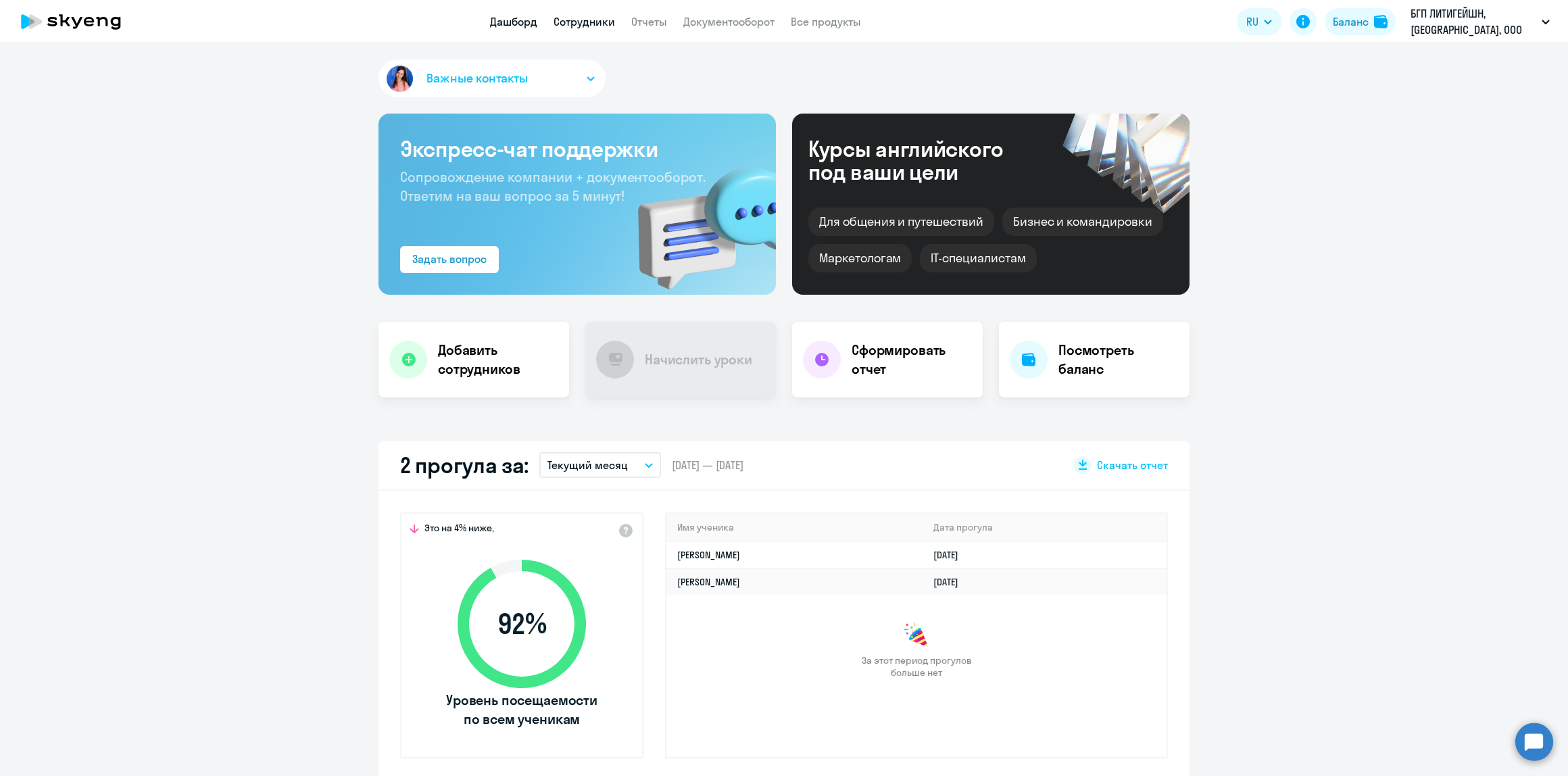
click at [592, 15] on link "Сотрудники" at bounding box center [585, 21] width 62 height 13
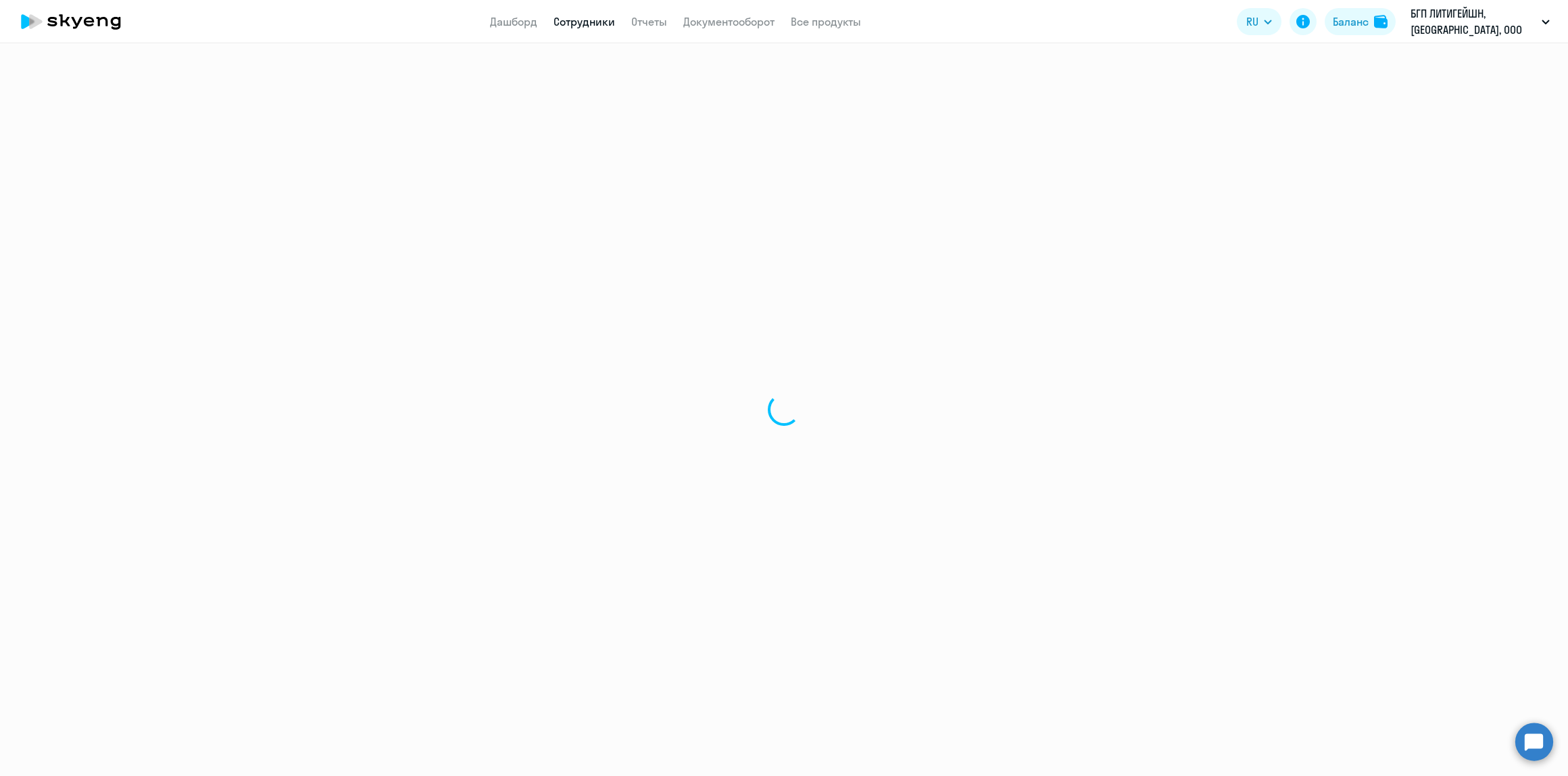
select select "30"
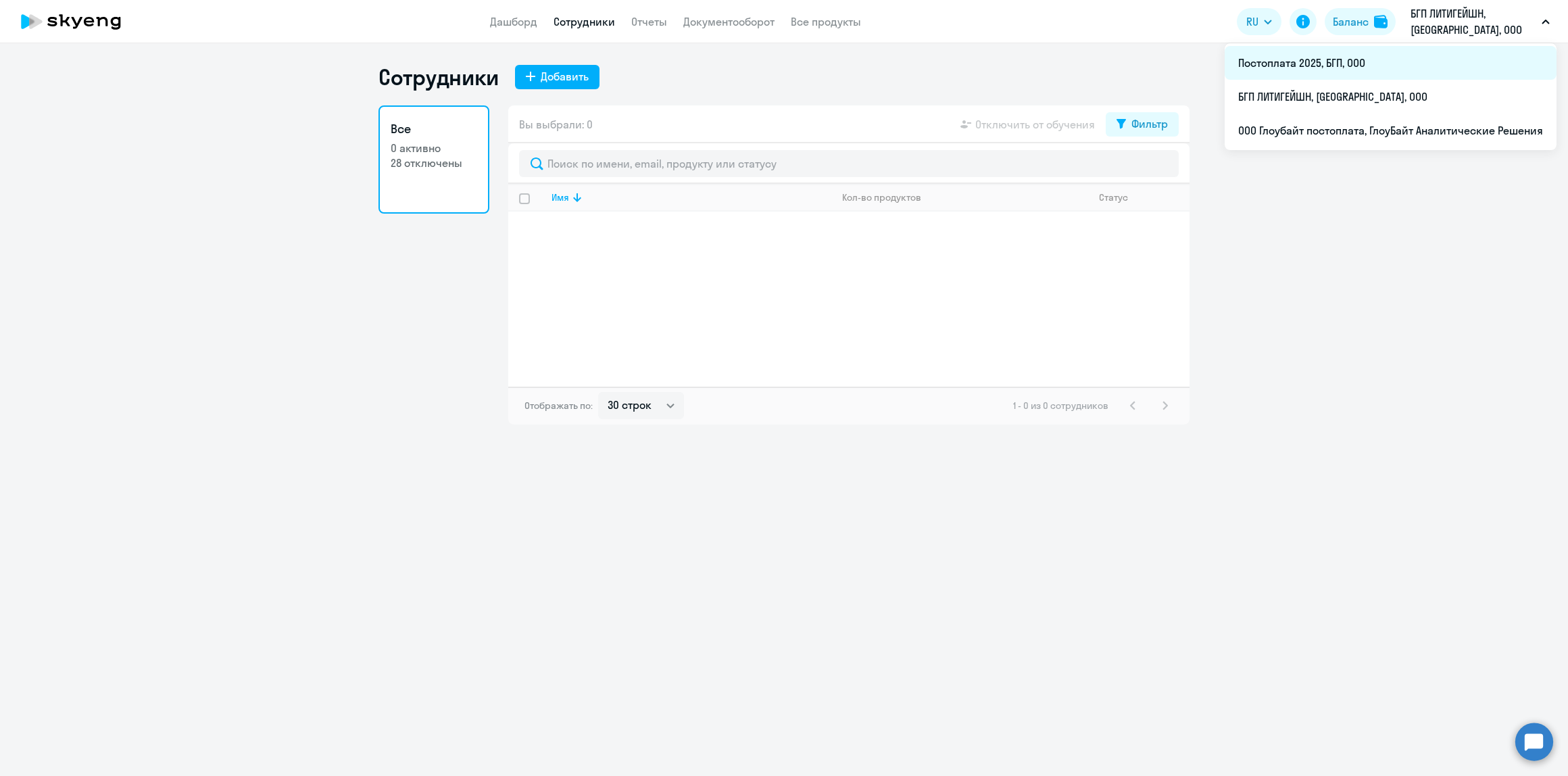
click at [1332, 50] on li "Постоплата 2025, БГП, ООО" at bounding box center [1390, 63] width 332 height 34
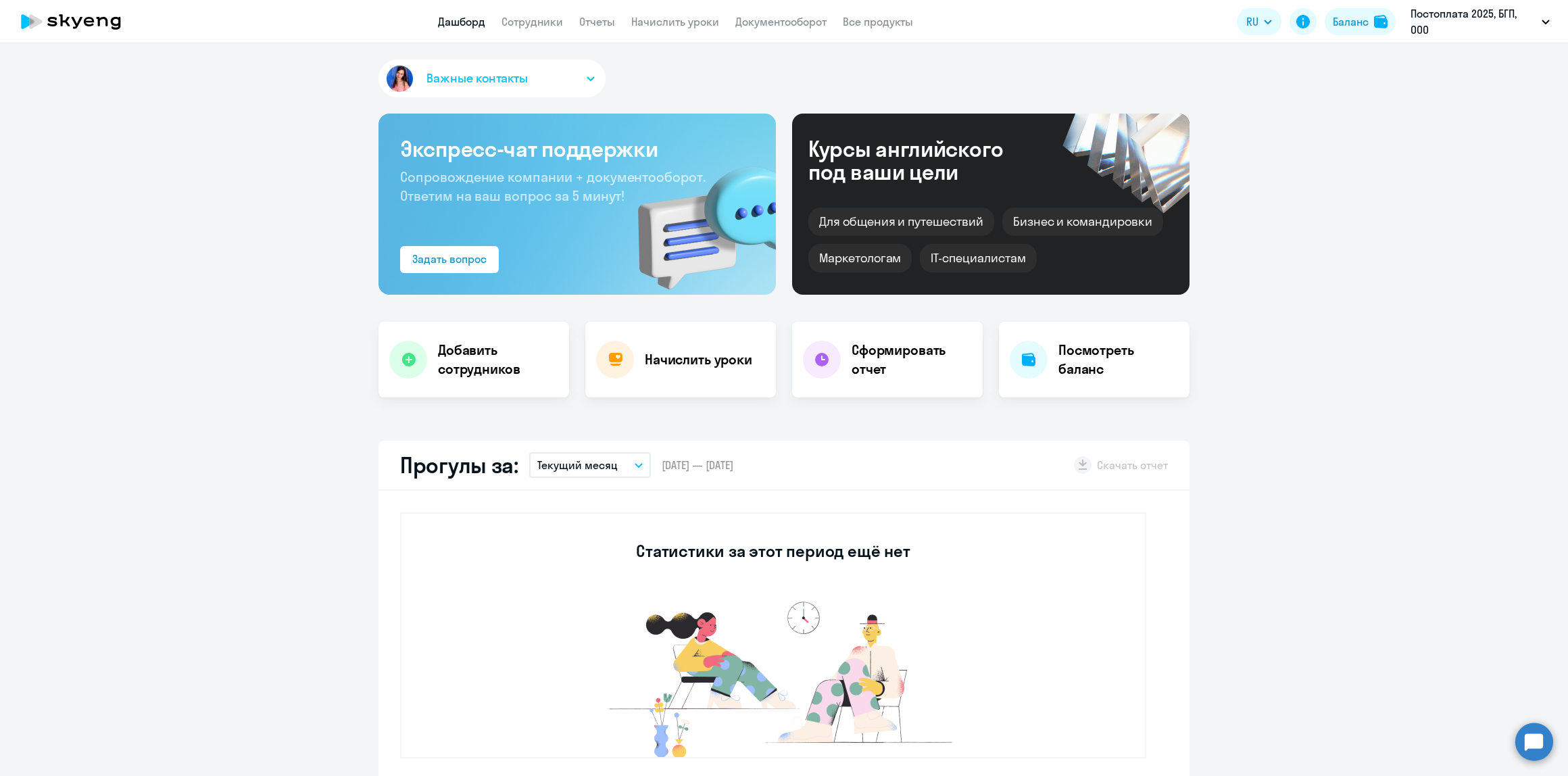
select select "30"
click at [536, 18] on link "Сотрудники" at bounding box center [532, 21] width 62 height 13
select select "30"
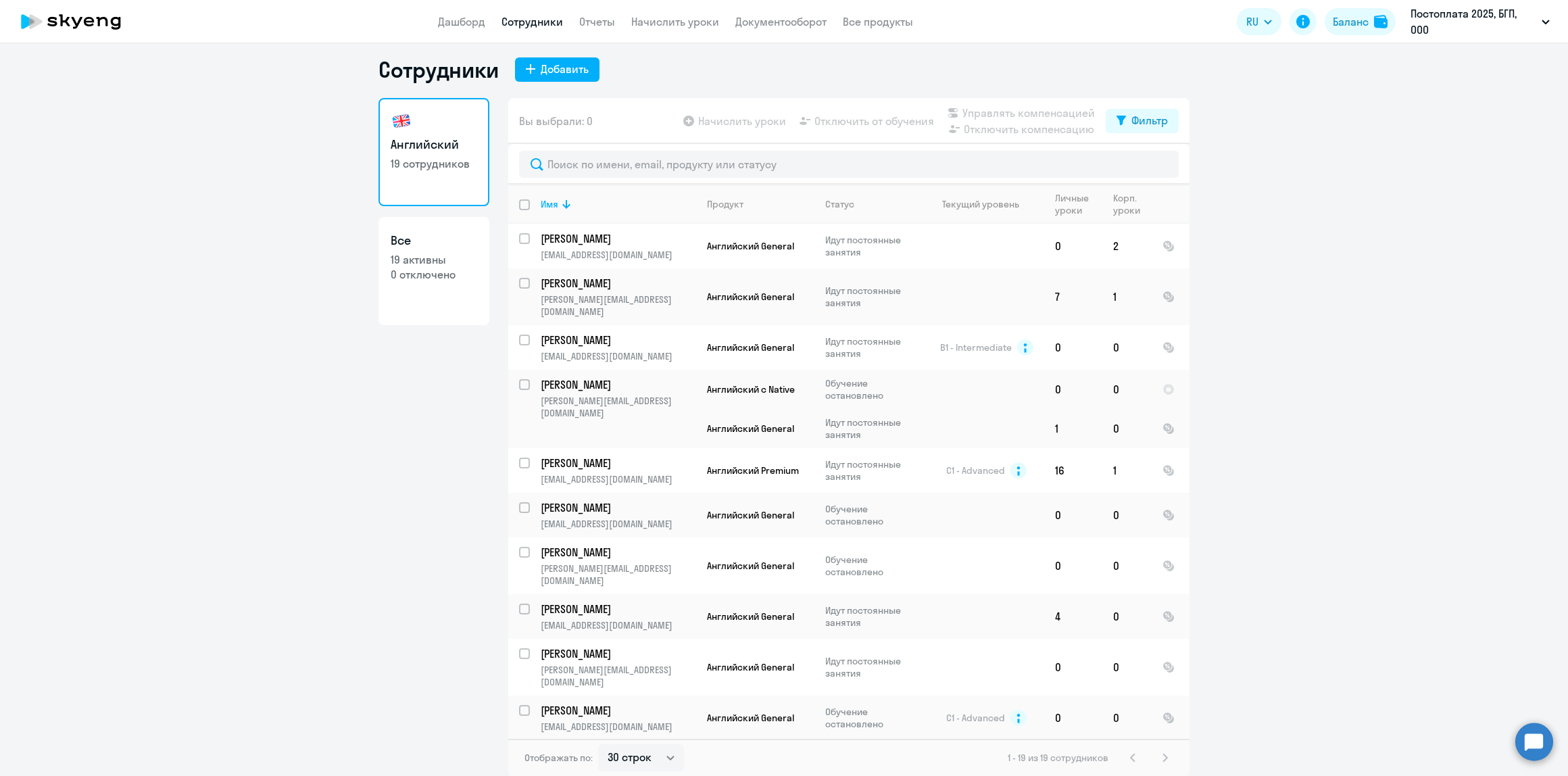
click at [1443, 477] on ng-component "Сотрудники Добавить Английский 19 сотрудников Все 19 активны 0 отключено Вы выб…" at bounding box center [784, 416] width 1568 height 721
click at [622, 619] on p "olsvaaa@gmail.com" at bounding box center [618, 625] width 155 height 12
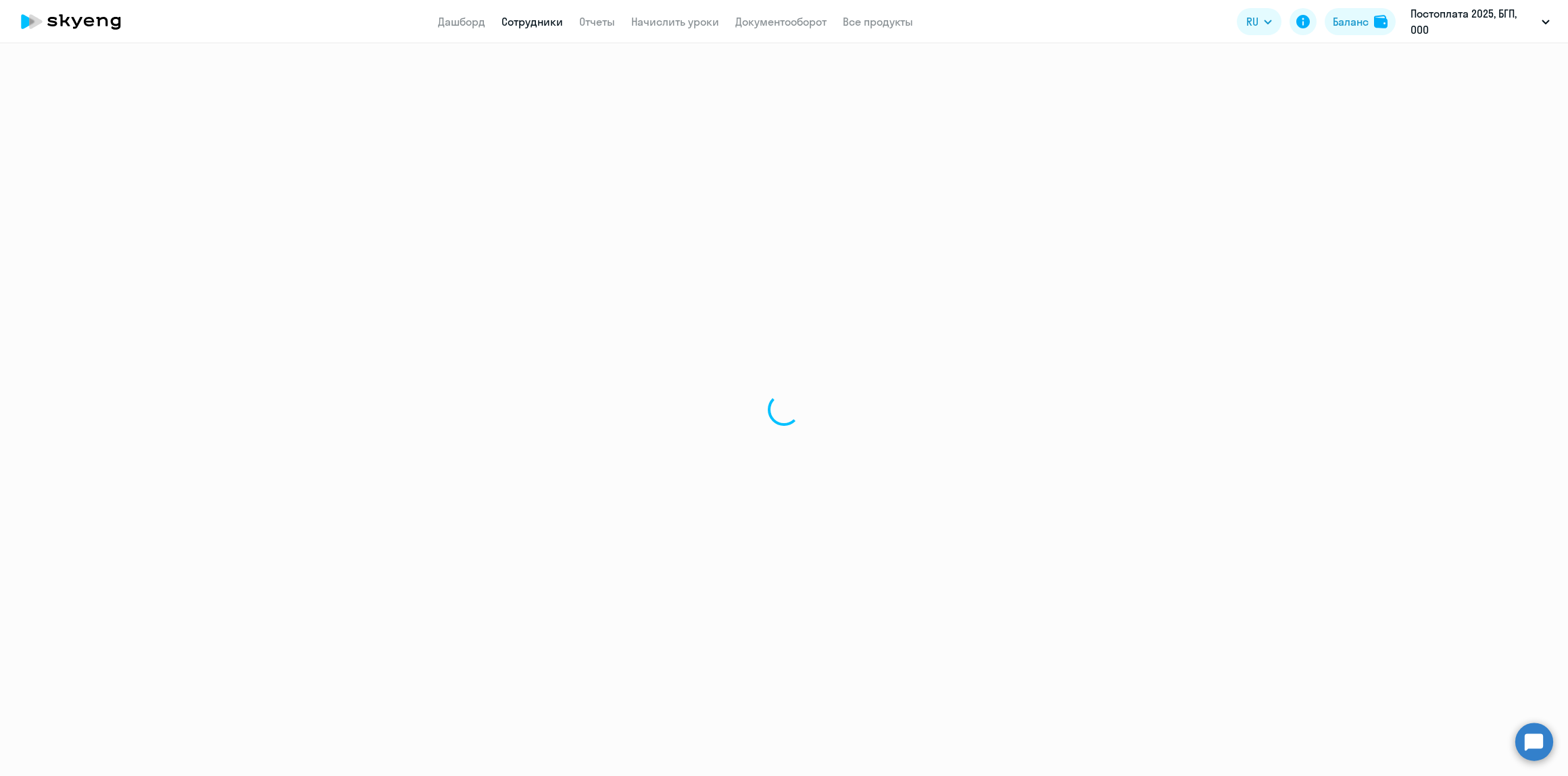
select select "english"
